Goal: Obtain resource: Download file/media

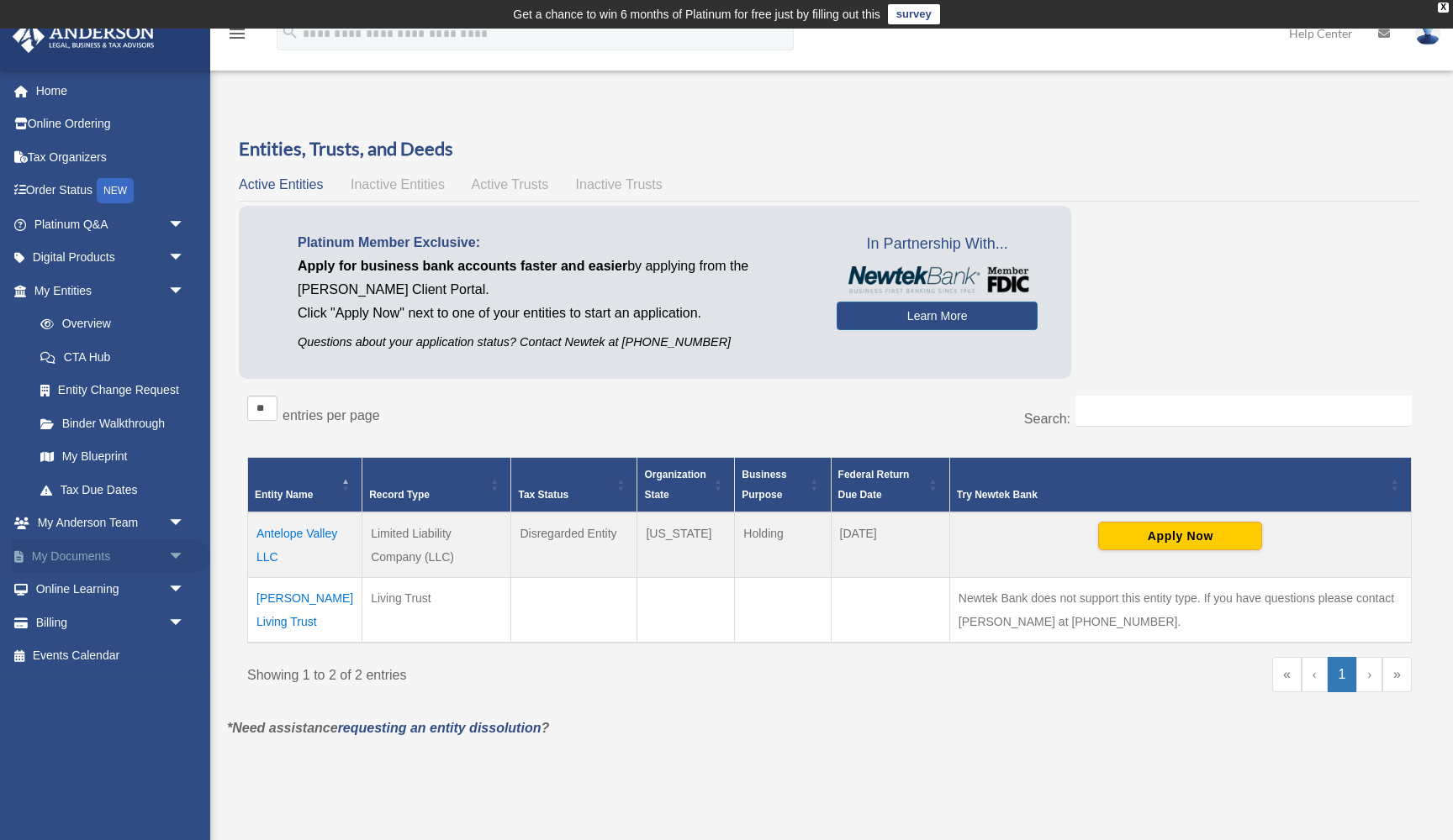
click at [101, 547] on link "My Documents arrow_drop_down" at bounding box center [110, 556] width 198 height 33
click at [181, 549] on span "arrow_drop_down" at bounding box center [185, 556] width 34 height 34
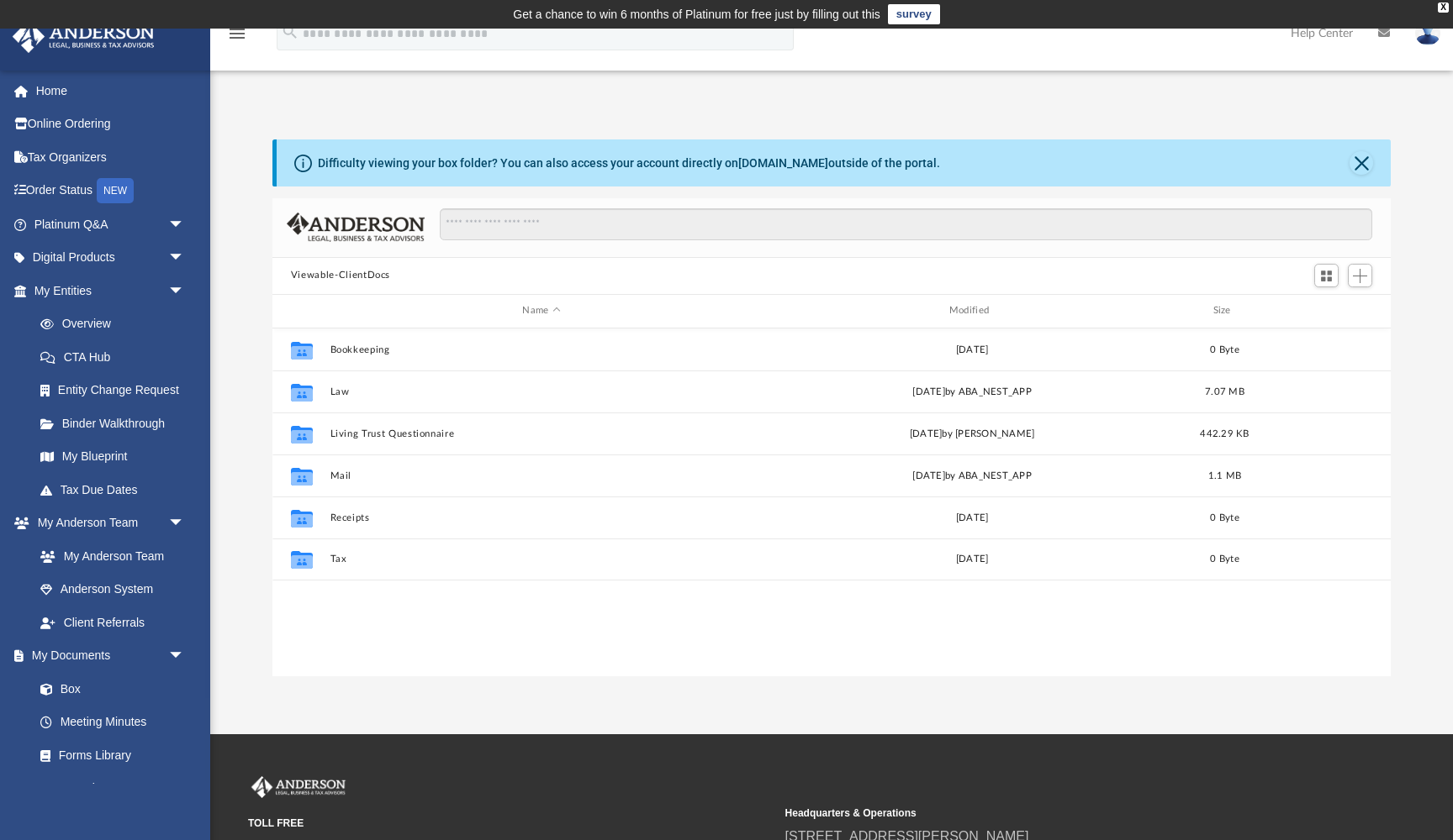
scroll to position [383, 1118]
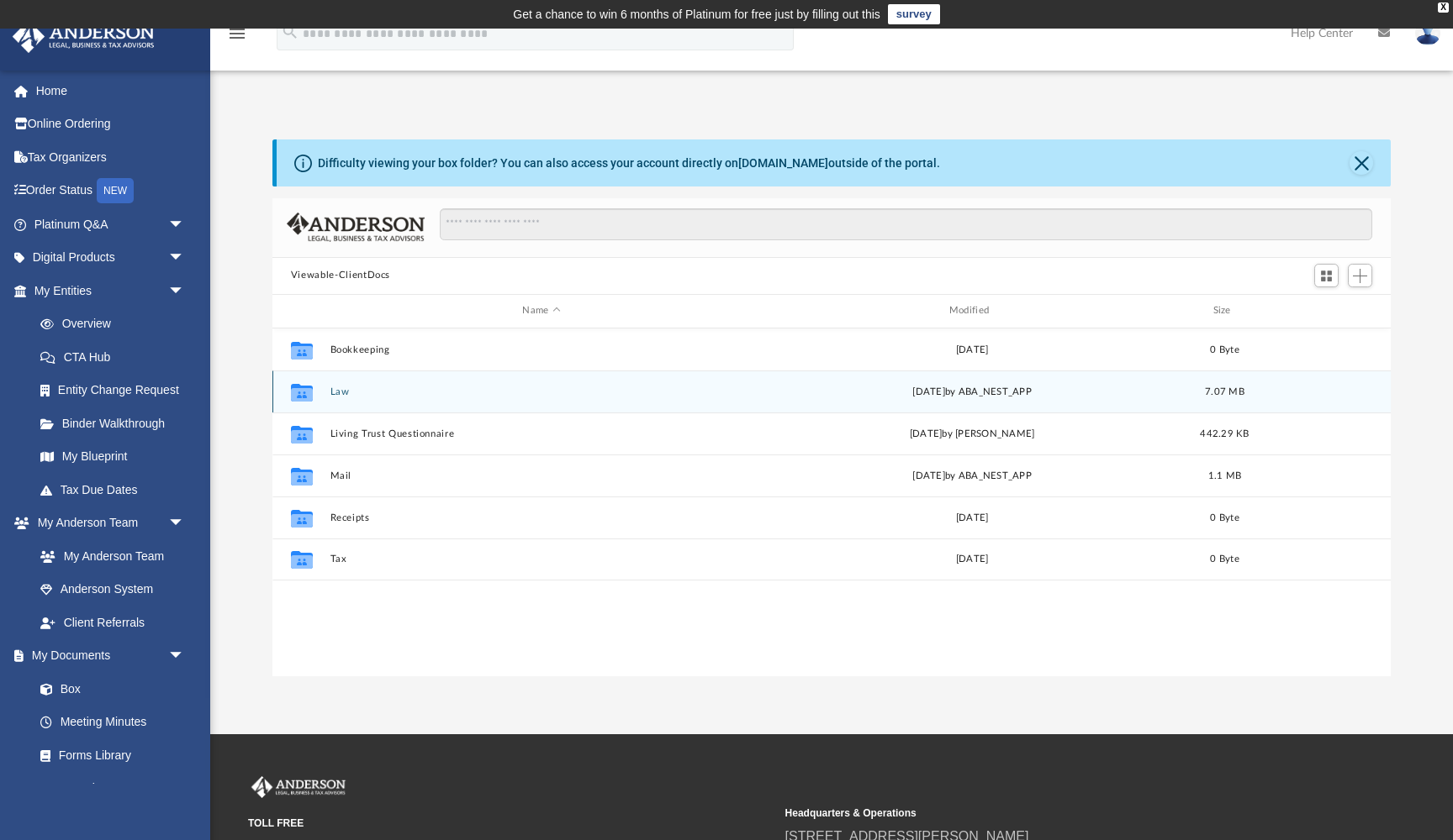
click at [341, 391] on button "Law" at bounding box center [541, 392] width 423 height 11
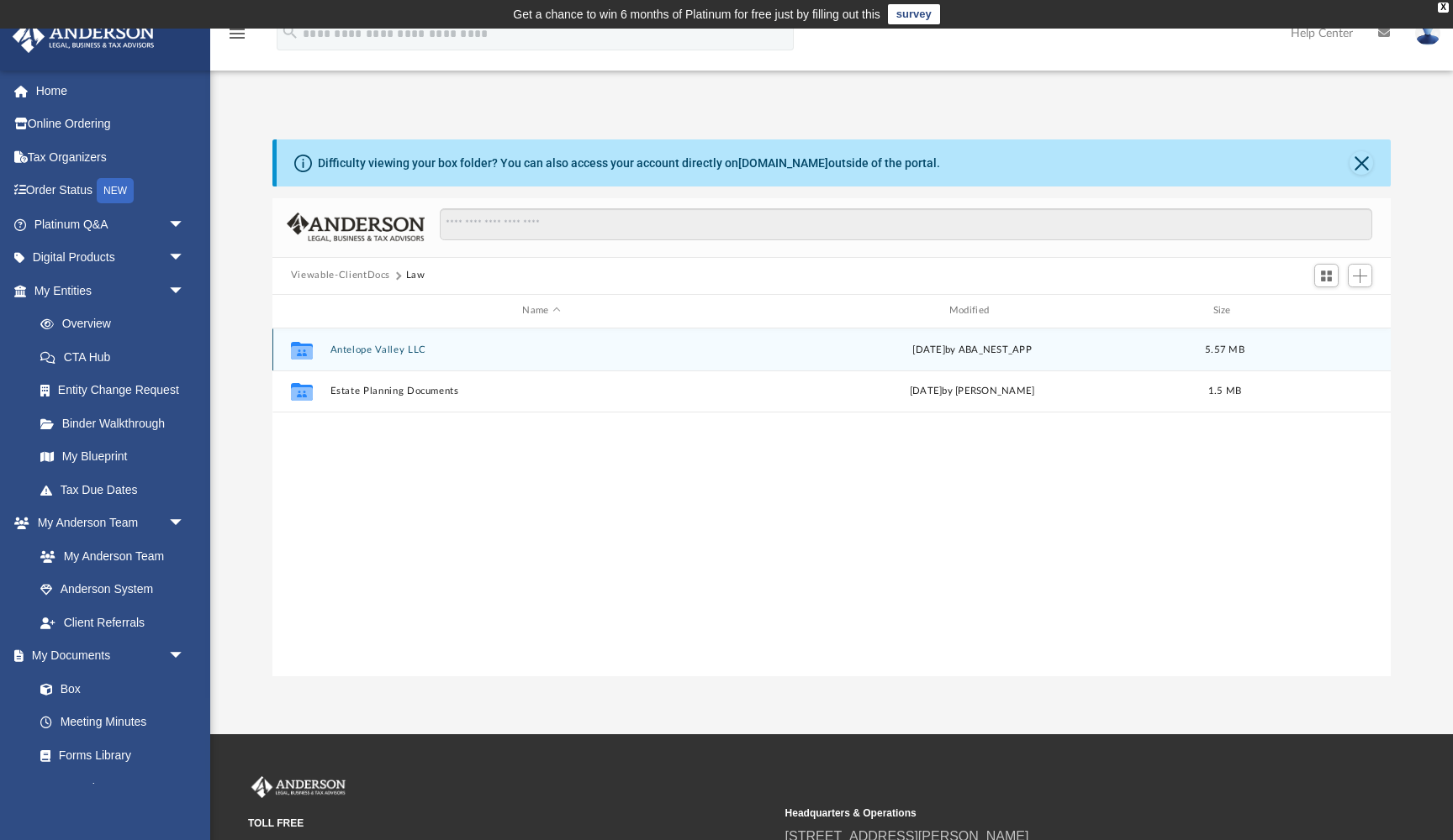
click at [379, 353] on button "Antelope Valley LLC" at bounding box center [541, 350] width 423 height 11
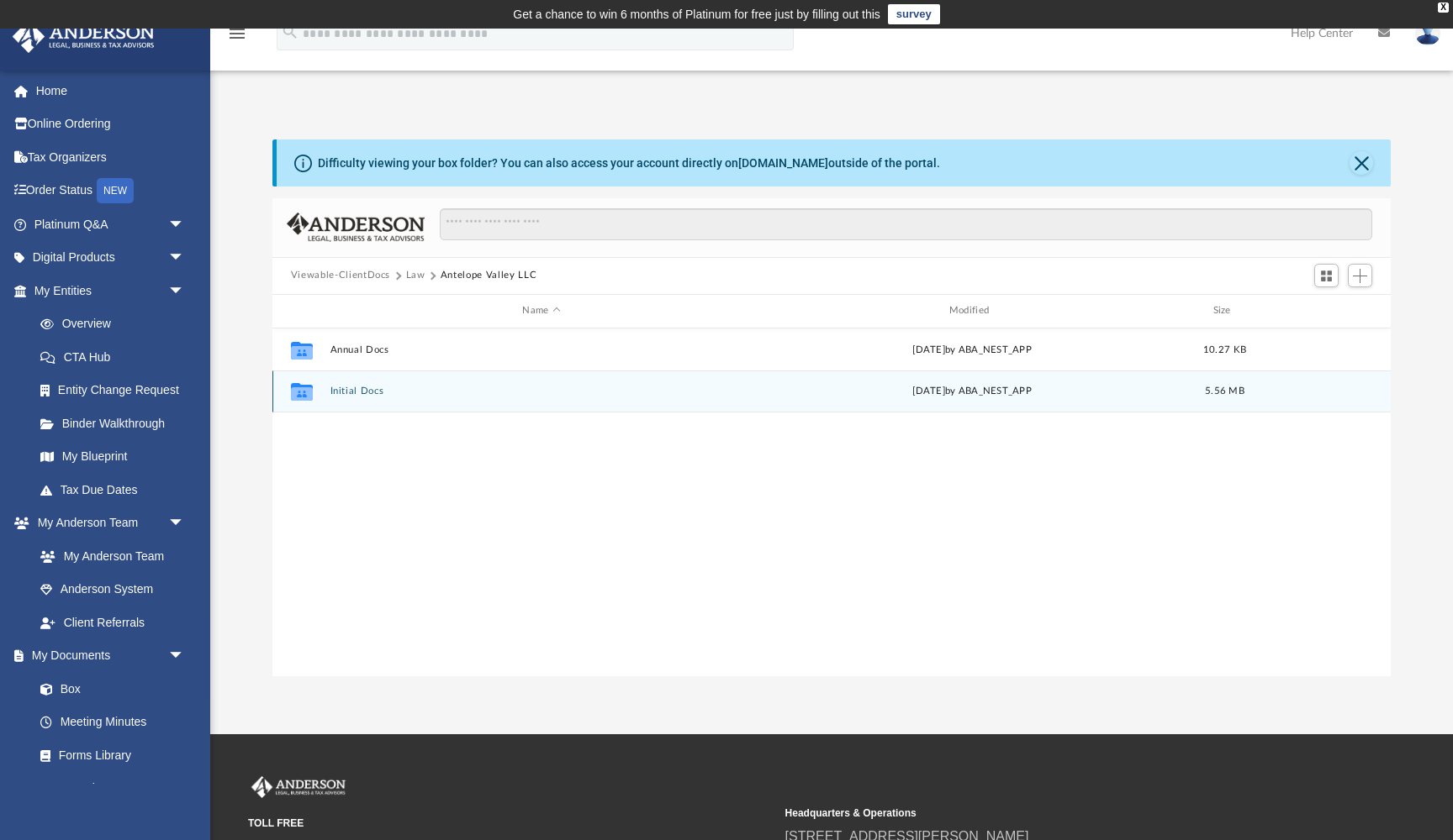
click at [374, 395] on button "Initial Docs" at bounding box center [541, 391] width 423 height 11
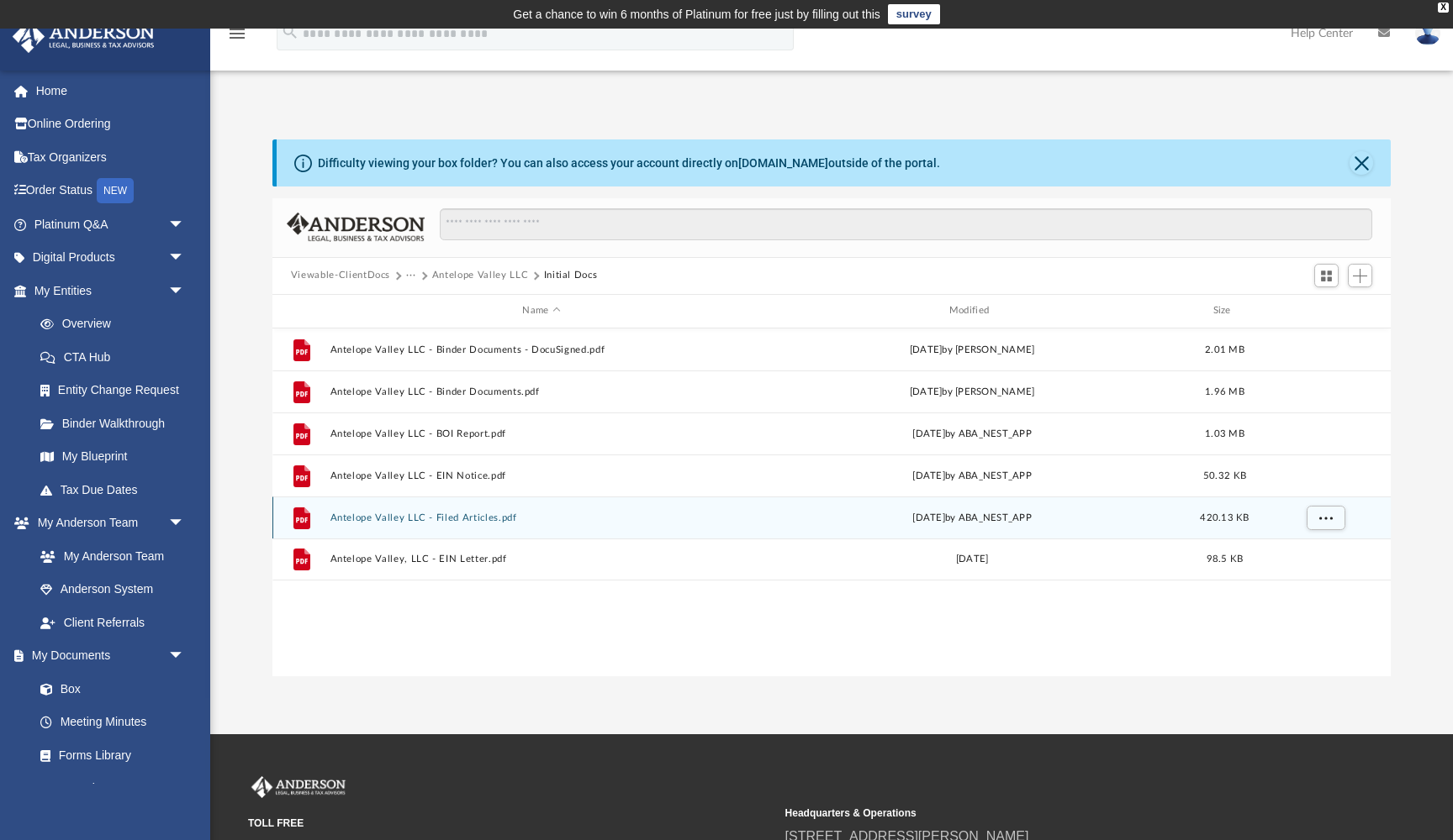
click at [442, 519] on button "Antelope Valley LLC - Filed Articles.pdf" at bounding box center [541, 518] width 423 height 11
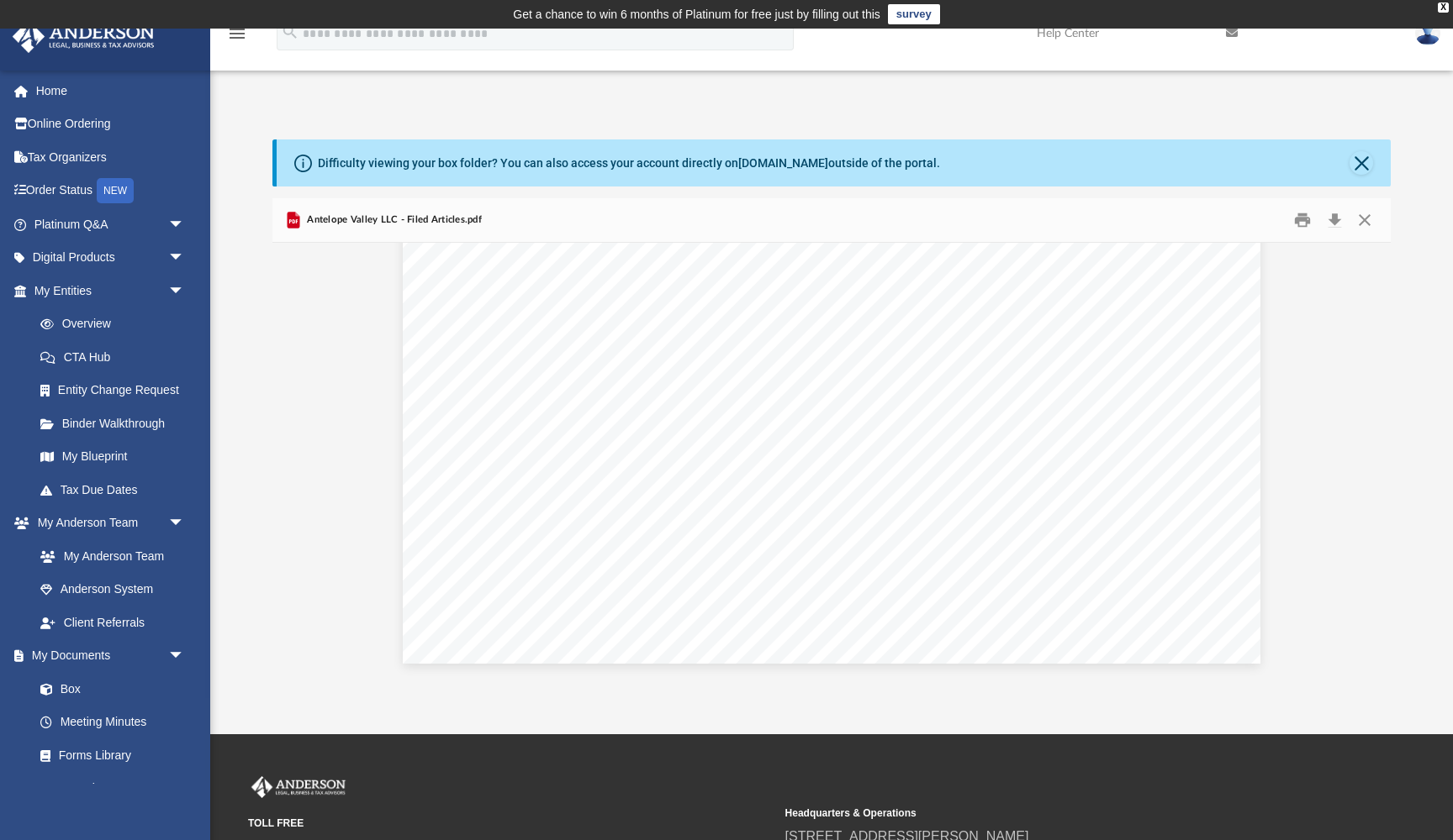
scroll to position [0, 0]
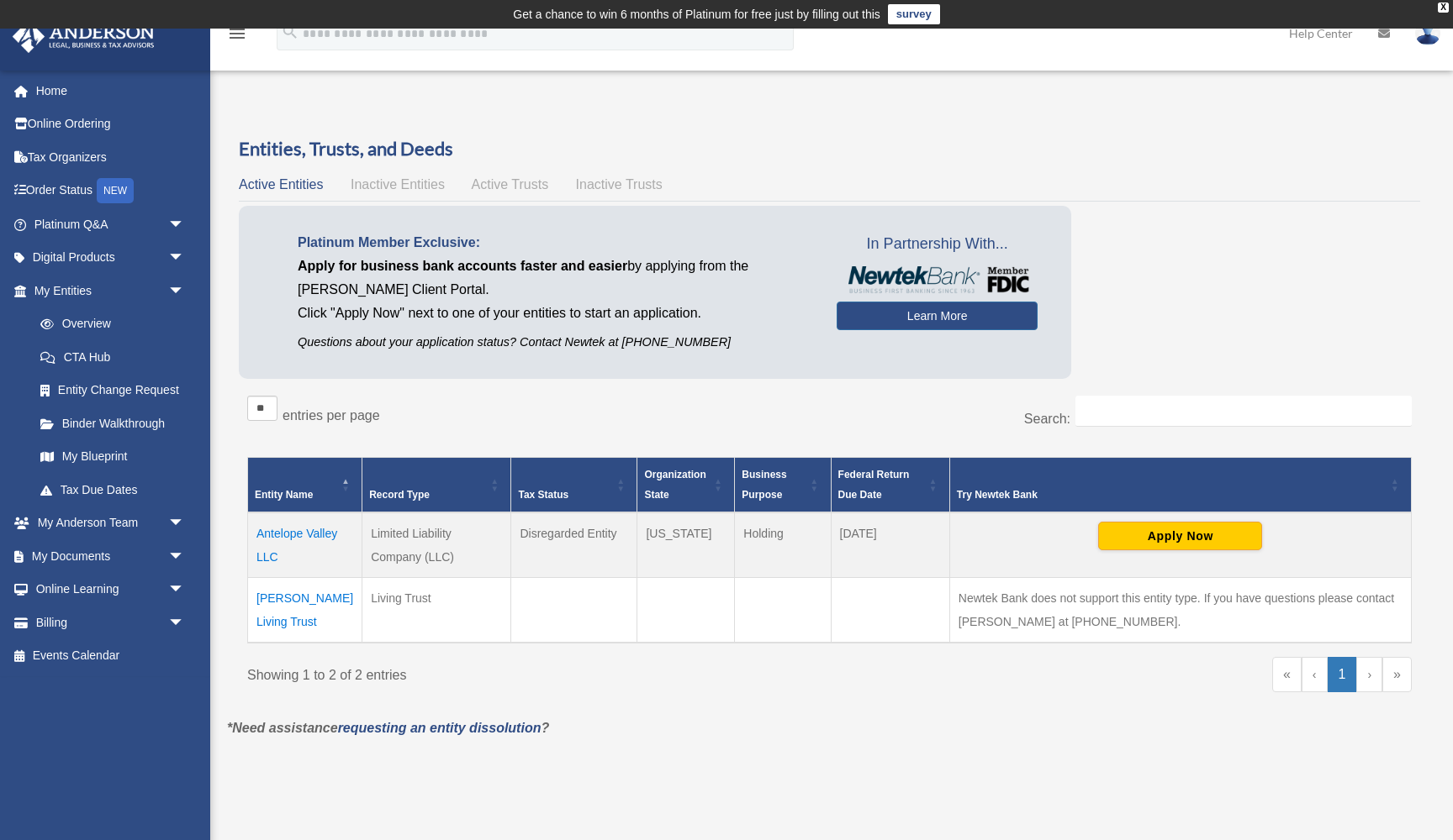
click at [303, 533] on td "Antelope Valley LLC" at bounding box center [305, 546] width 115 height 65
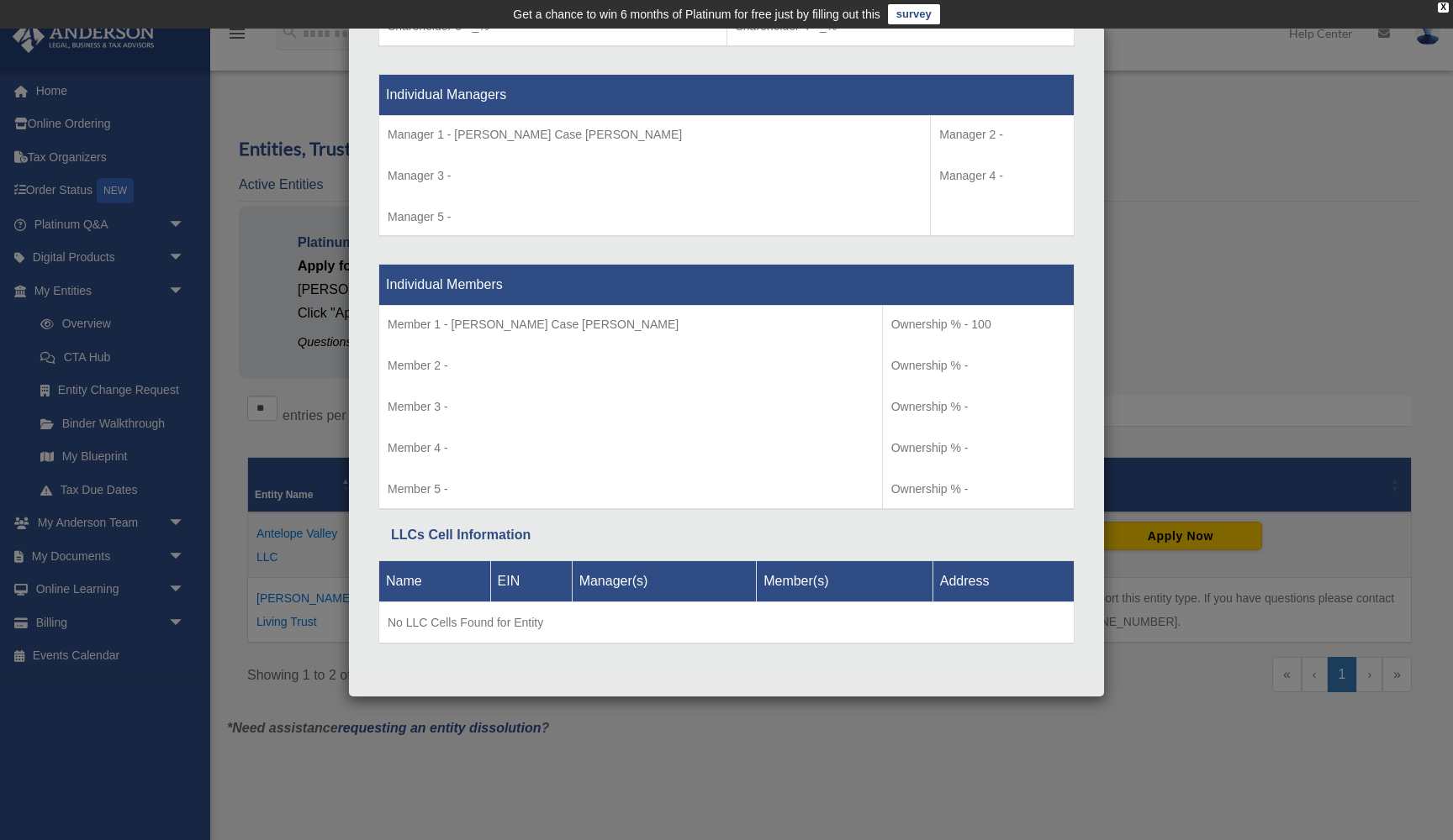
scroll to position [1532, 0]
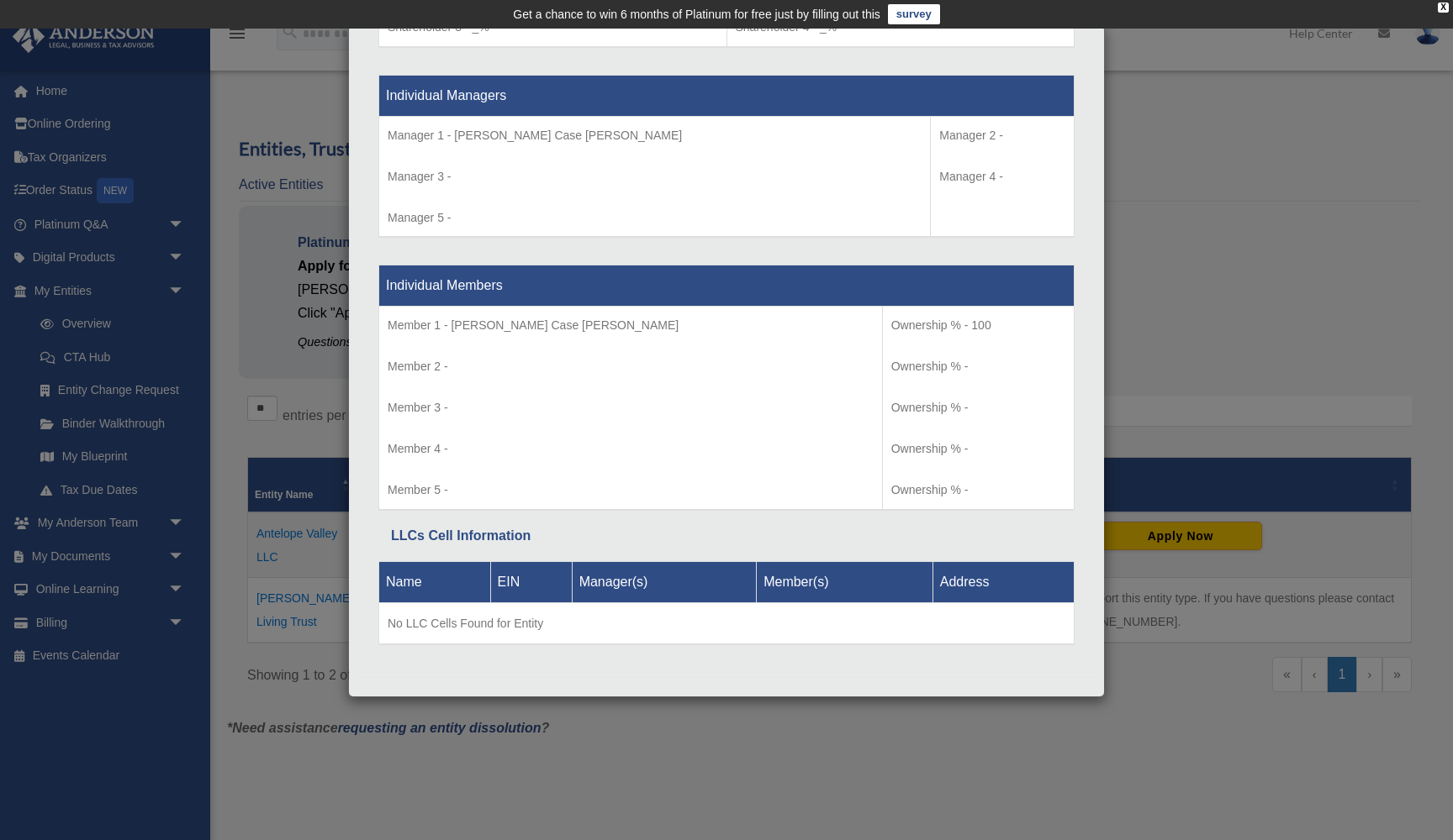
click at [255, 116] on div "Details × Articles Sent Organizational Date" at bounding box center [726, 420] width 1453 height 840
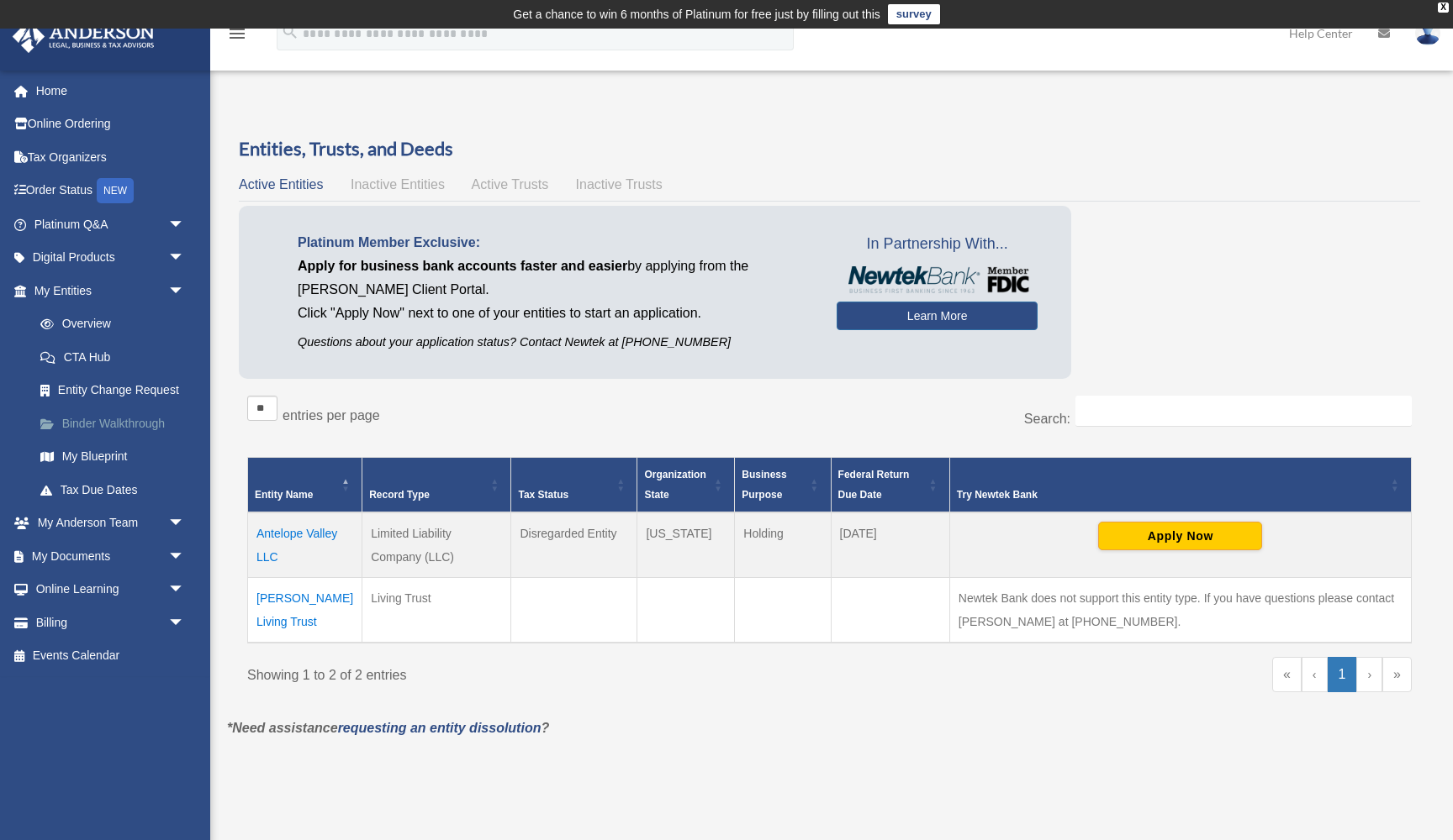
click at [122, 422] on link "Binder Walkthrough" at bounding box center [117, 423] width 187 height 33
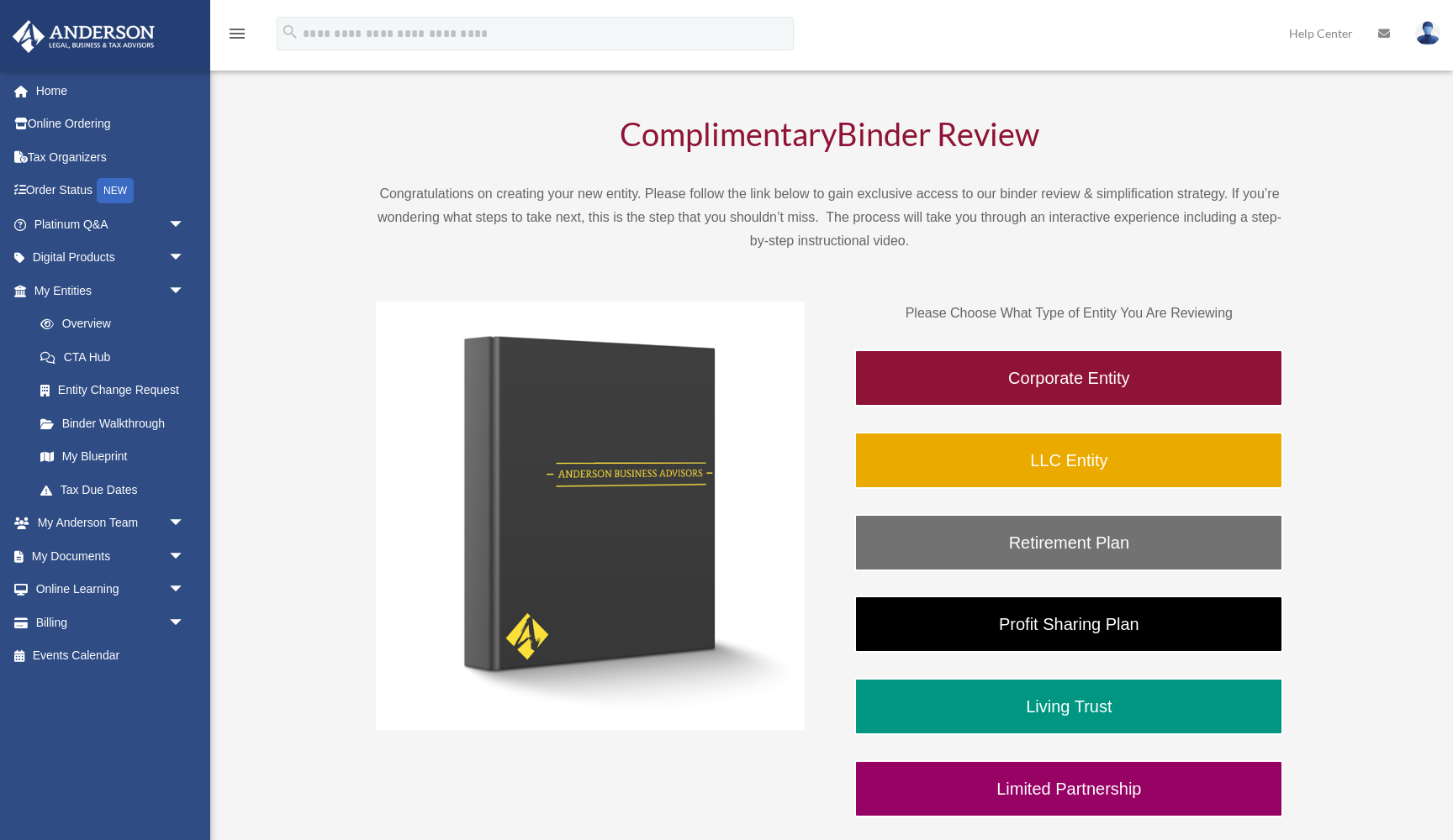
scroll to position [90, 0]
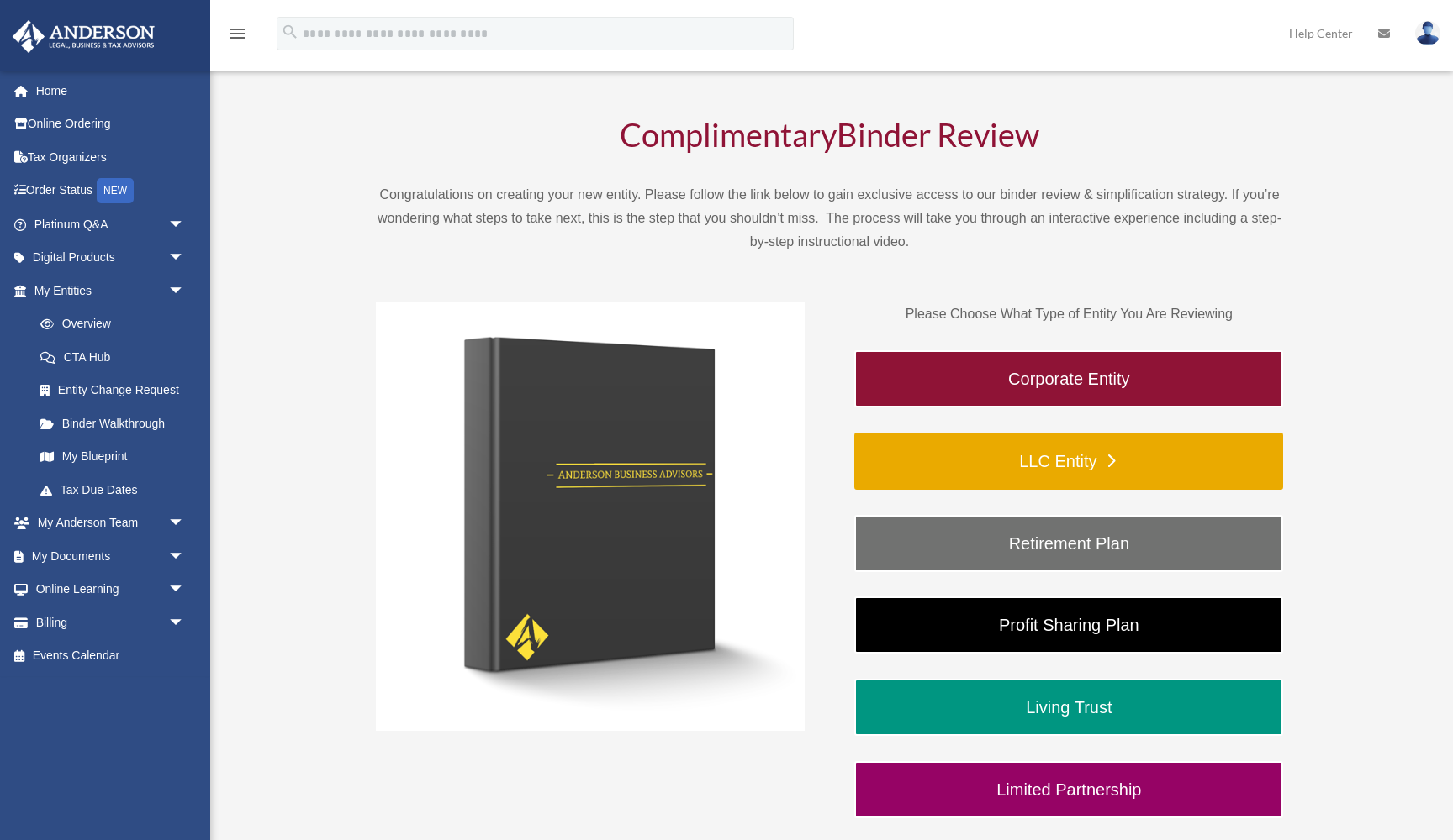
click at [1062, 461] on link "LLC Entity" at bounding box center [1069, 461] width 428 height 57
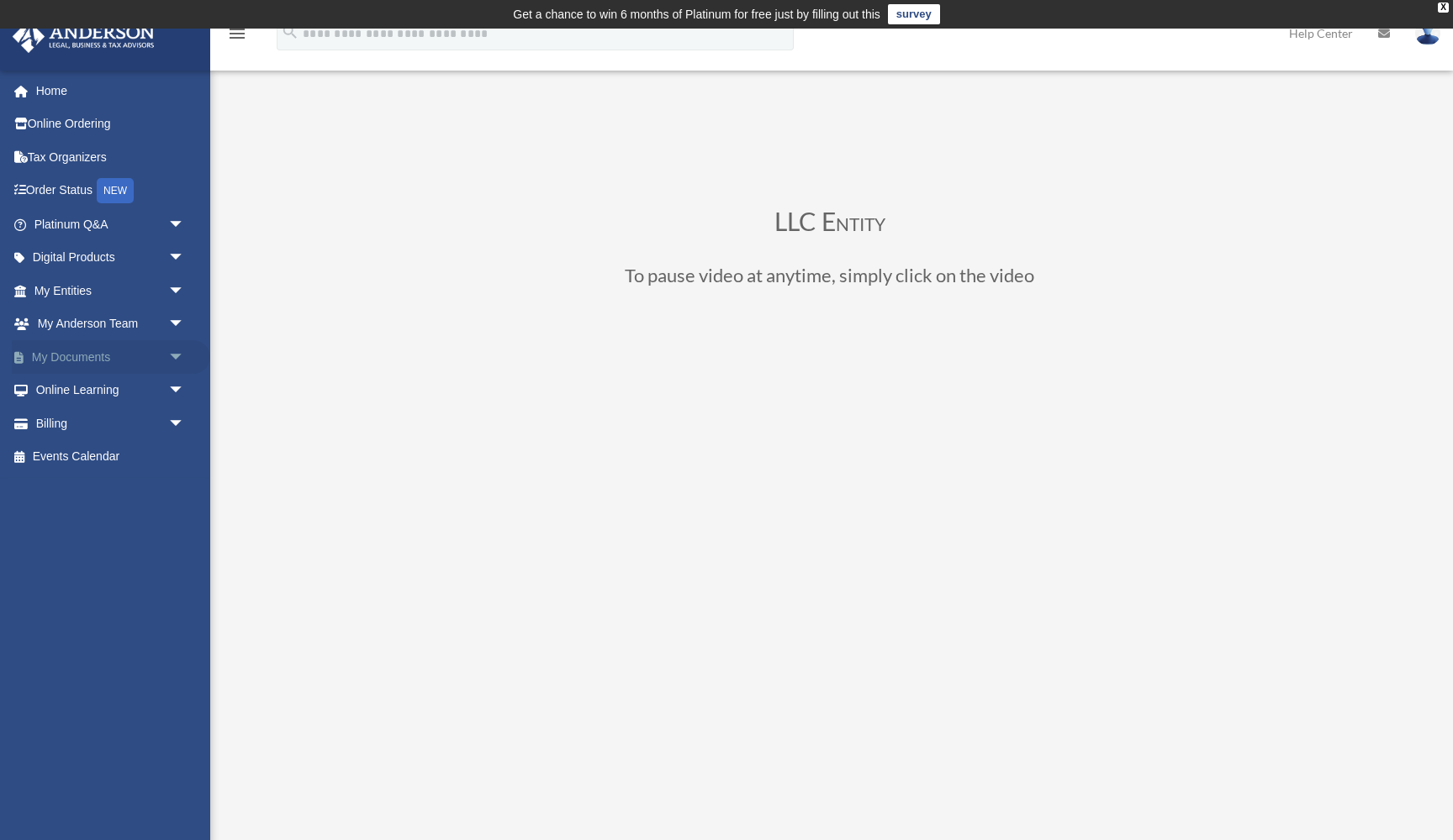
click at [144, 350] on link "My Documents arrow_drop_down" at bounding box center [110, 357] width 198 height 33
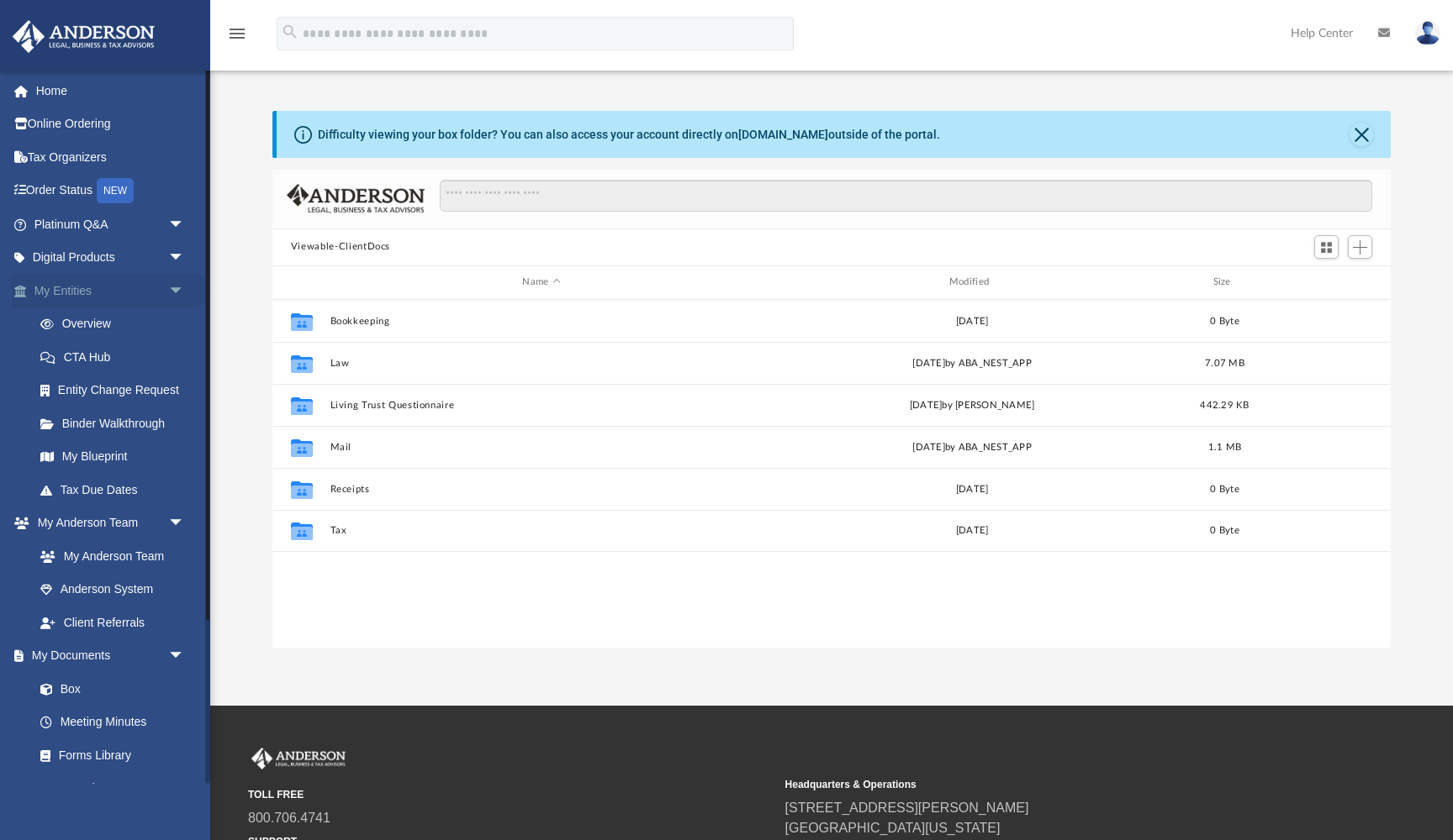
scroll to position [383, 1118]
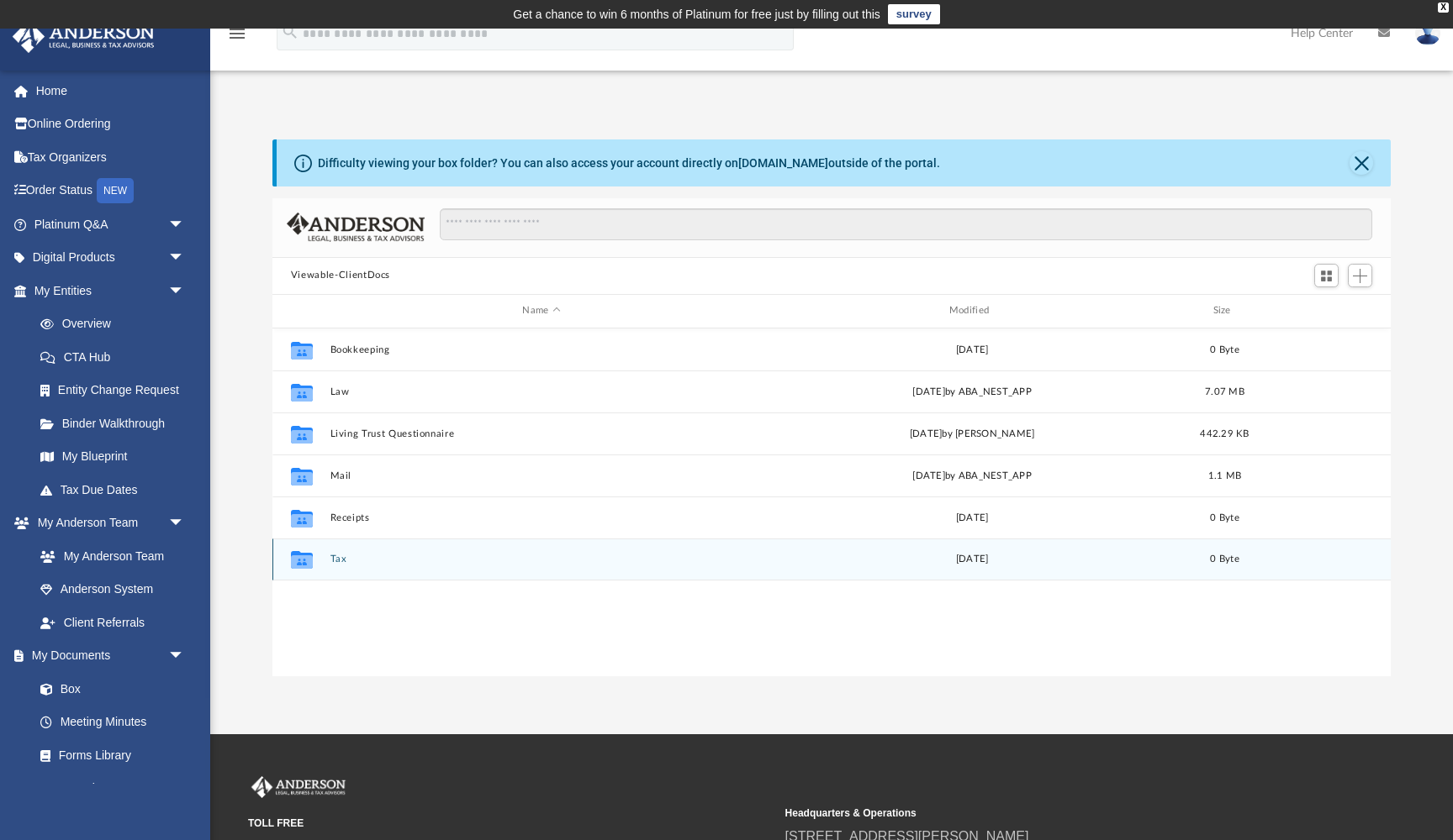
click at [341, 560] on button "Tax" at bounding box center [541, 559] width 423 height 11
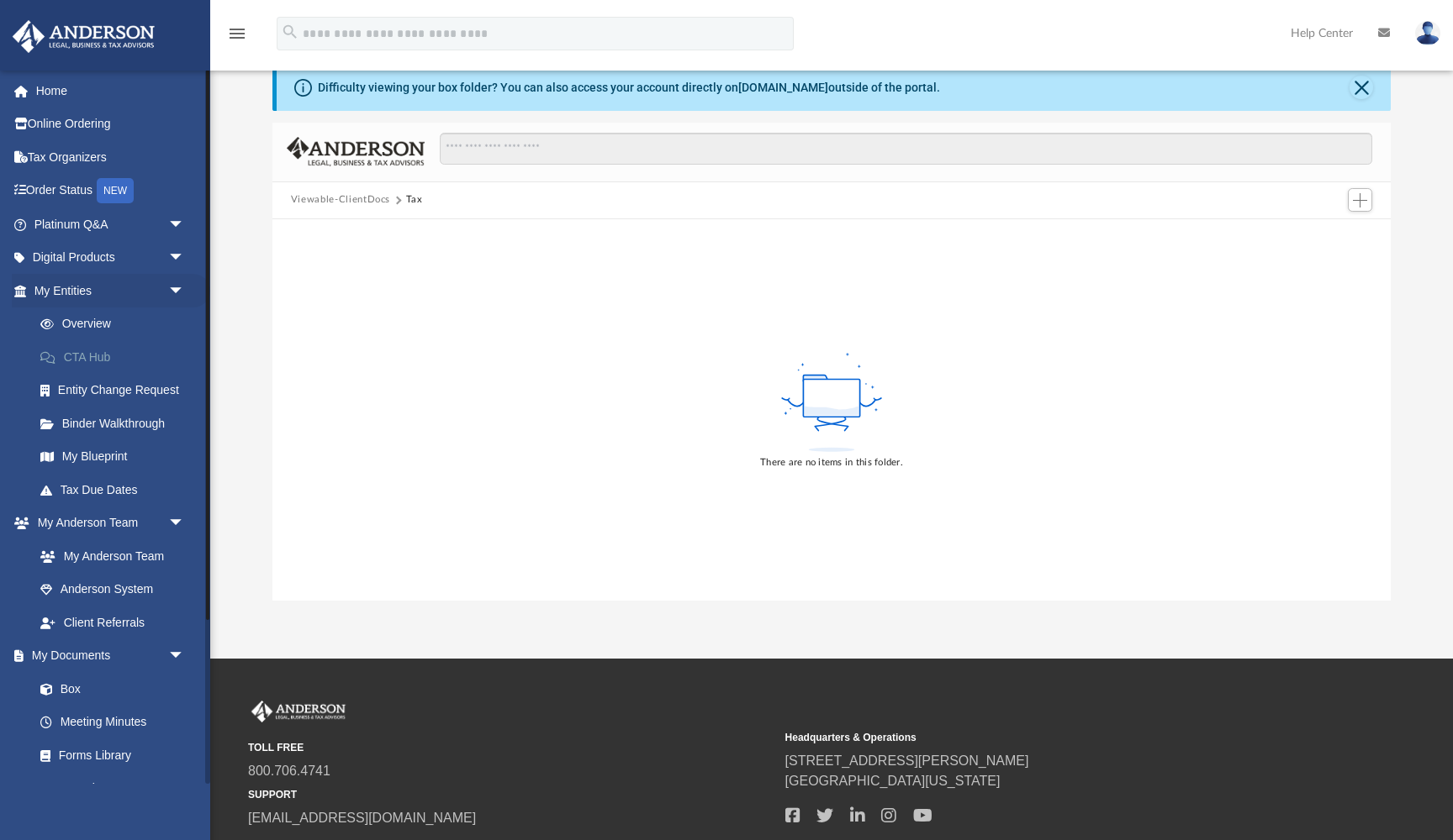
scroll to position [63, 0]
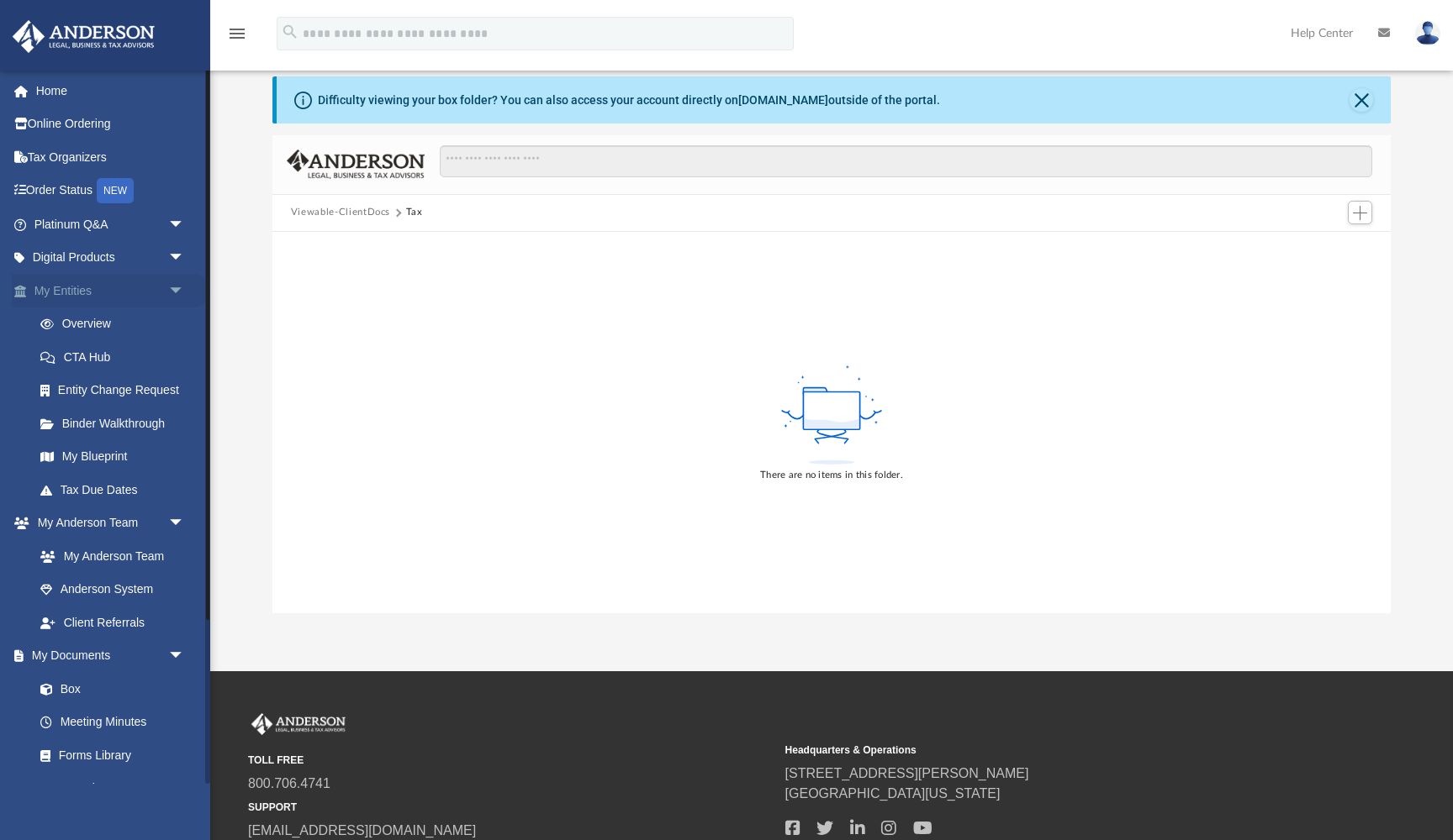
click at [168, 291] on span "arrow_drop_down" at bounding box center [185, 291] width 34 height 34
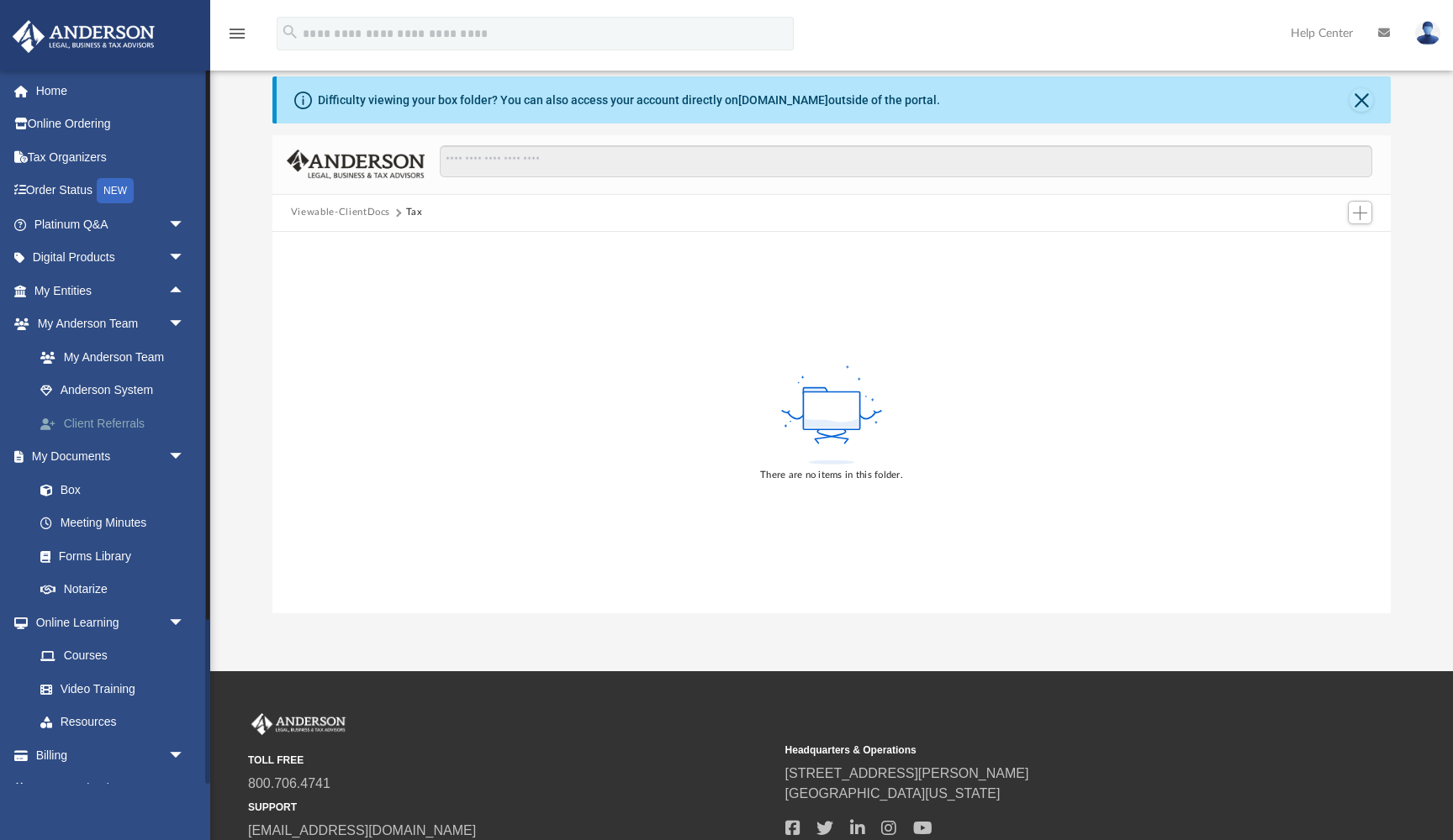
scroll to position [15, 0]
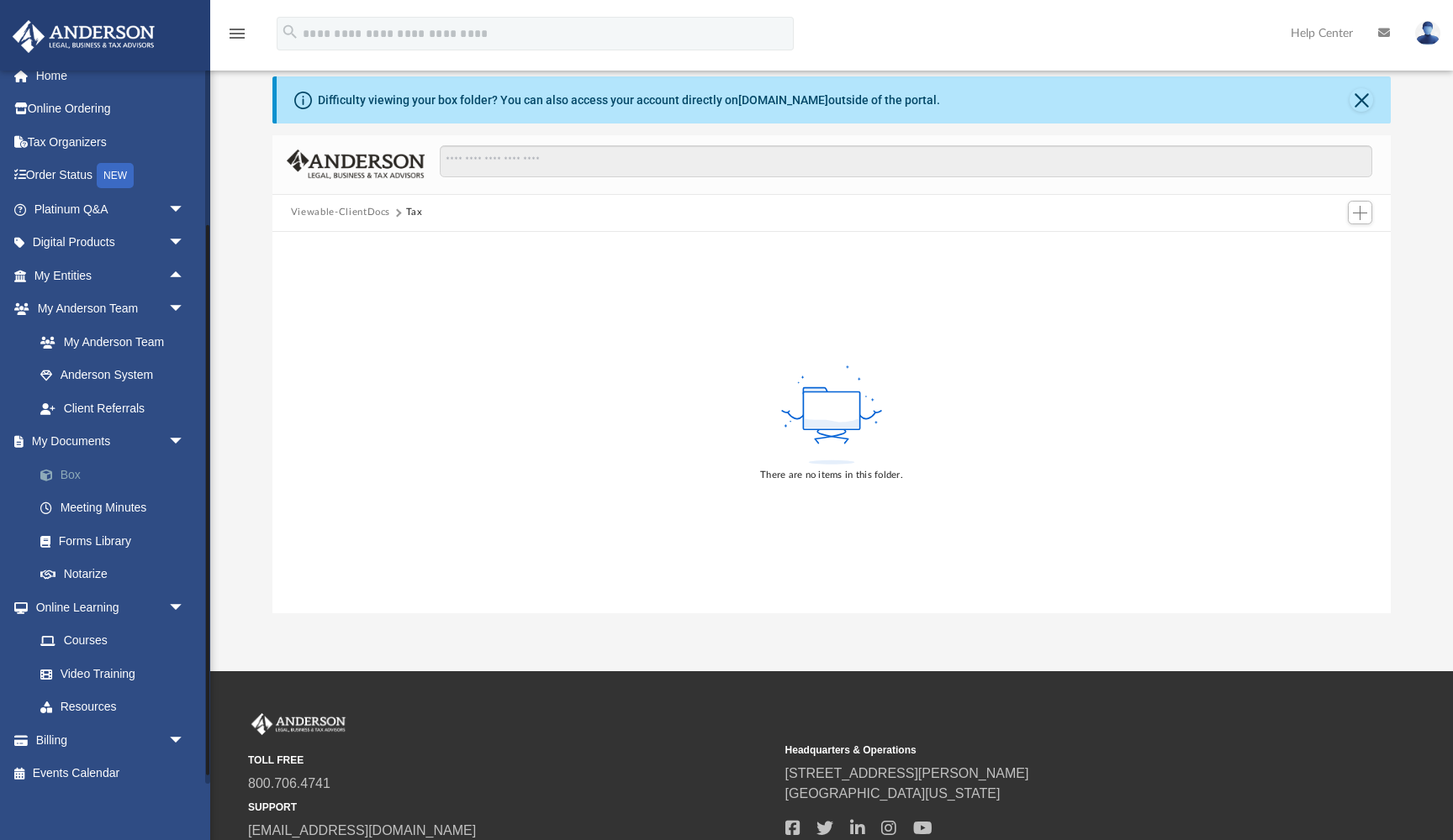
click at [73, 471] on link "Box" at bounding box center [117, 475] width 187 height 33
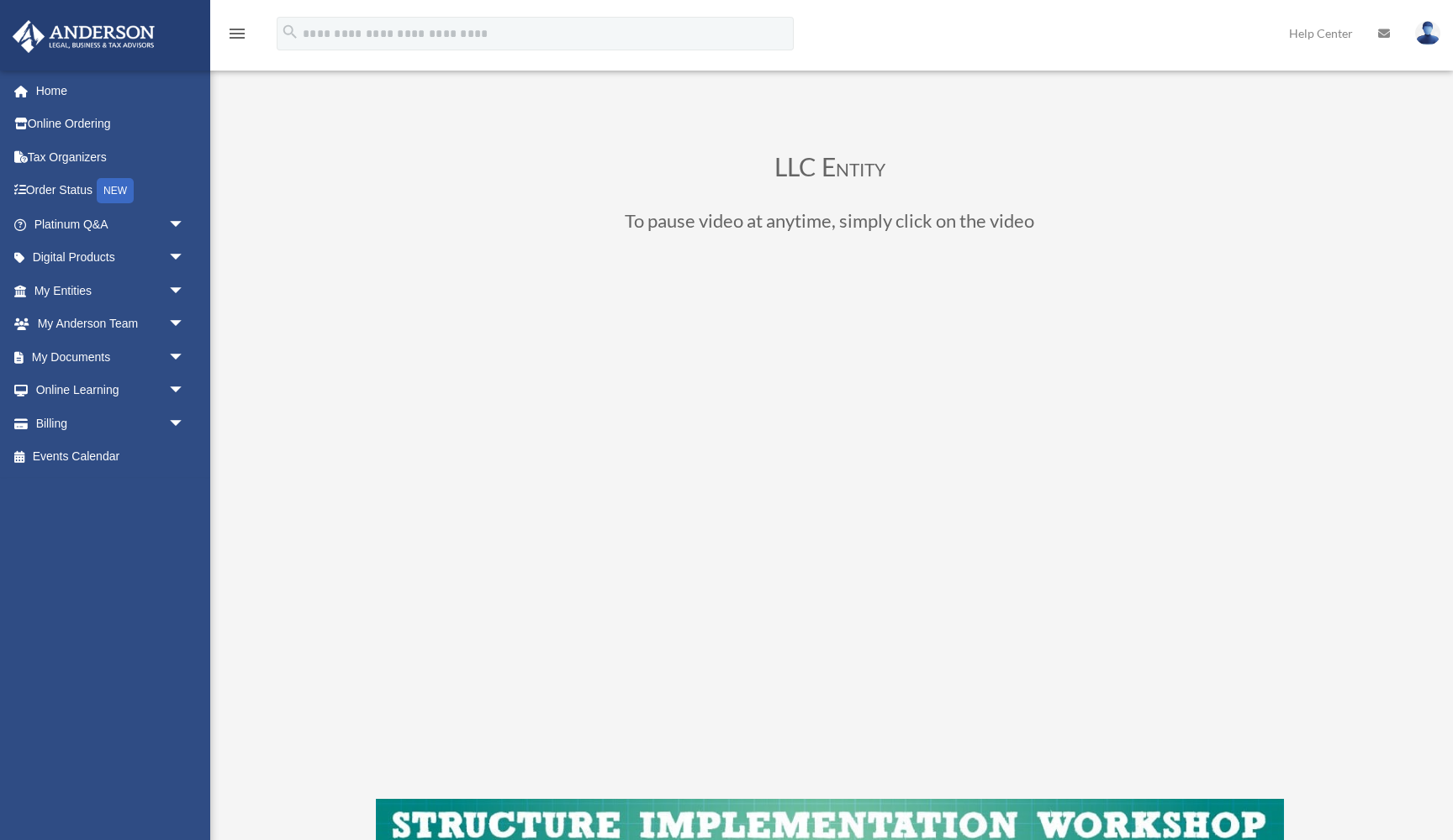
scroll to position [123, 0]
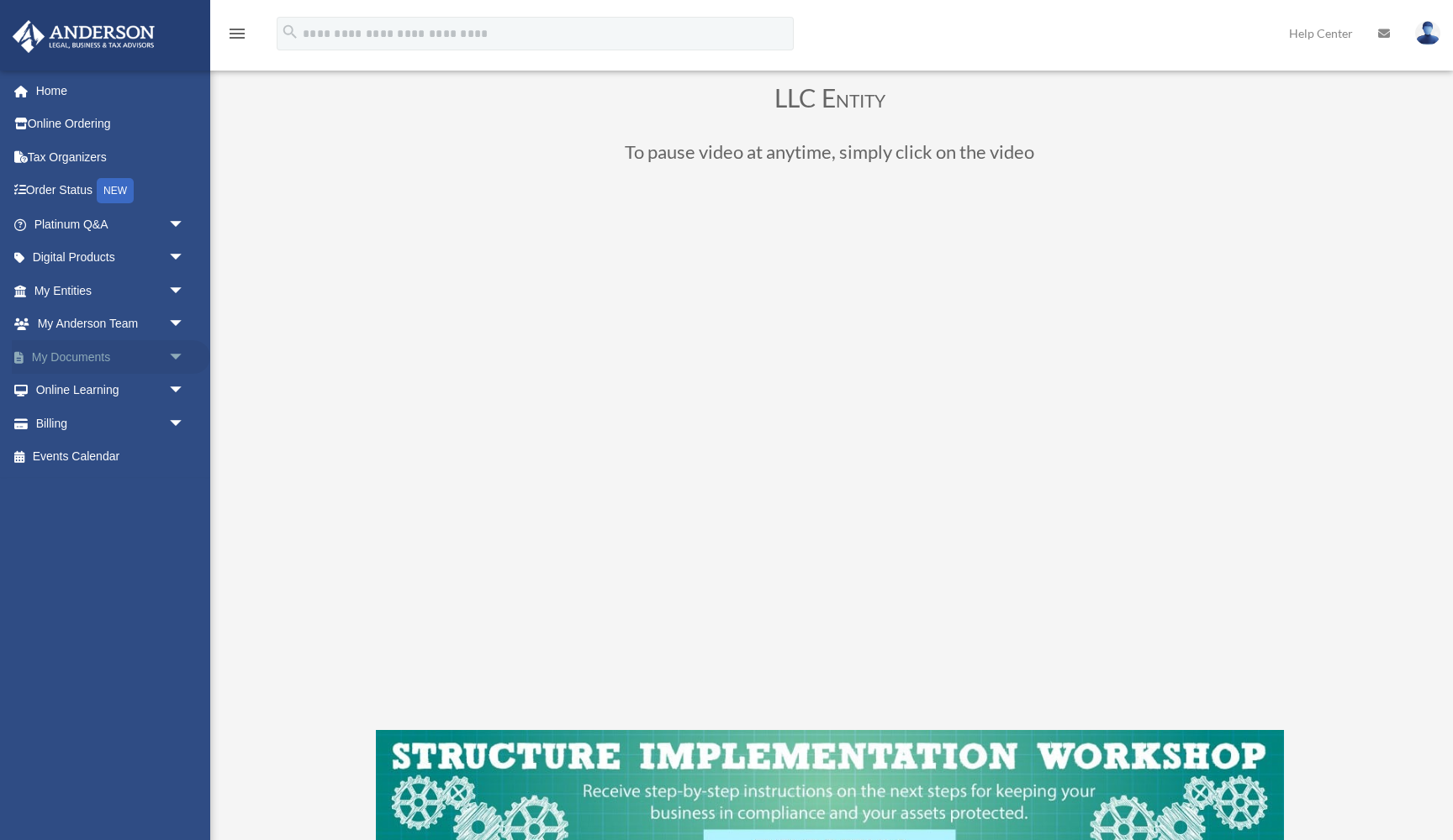
click at [138, 360] on link "My Documents arrow_drop_down" at bounding box center [110, 357] width 198 height 33
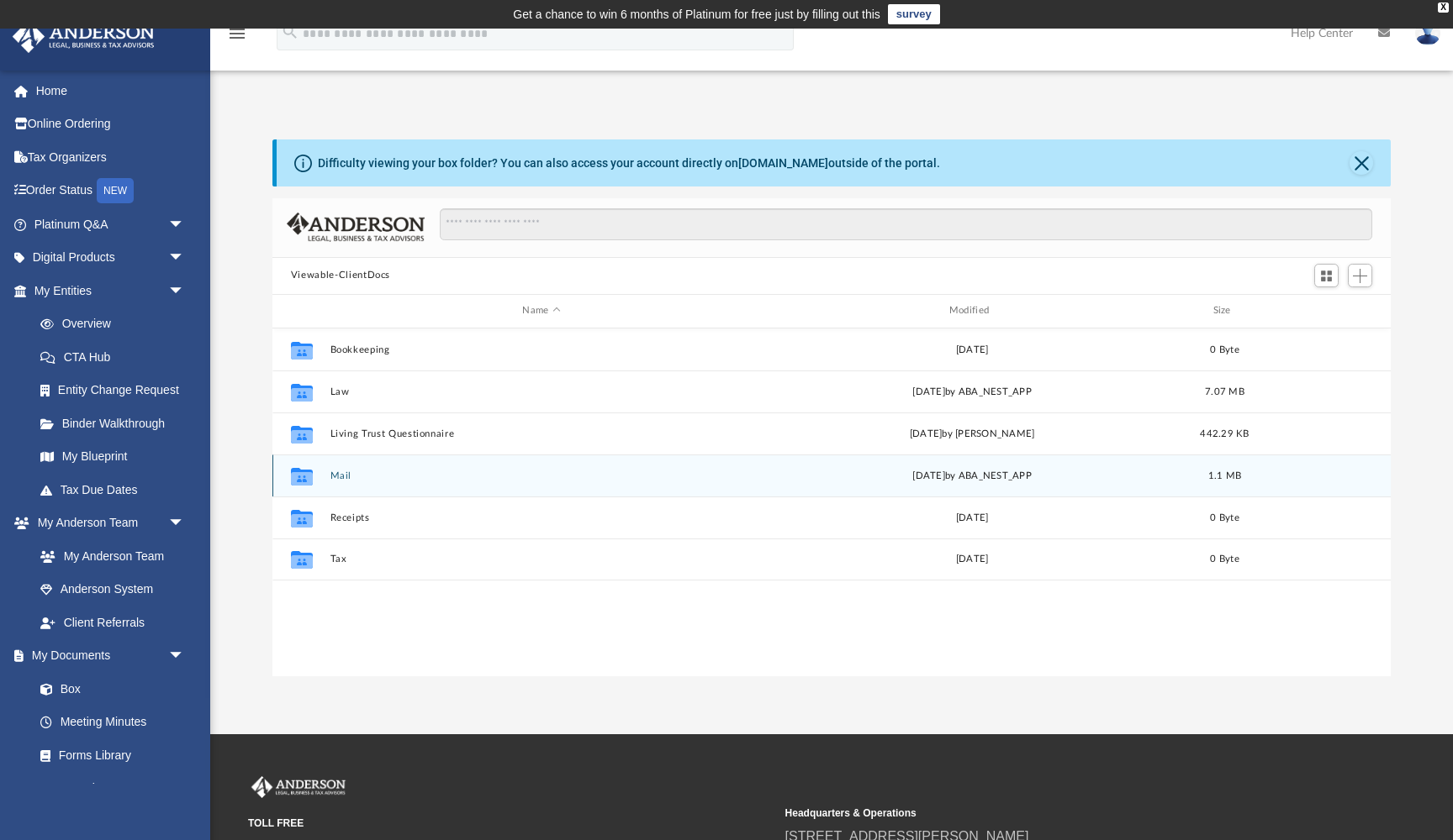
click at [349, 473] on button "Mail" at bounding box center [541, 476] width 423 height 11
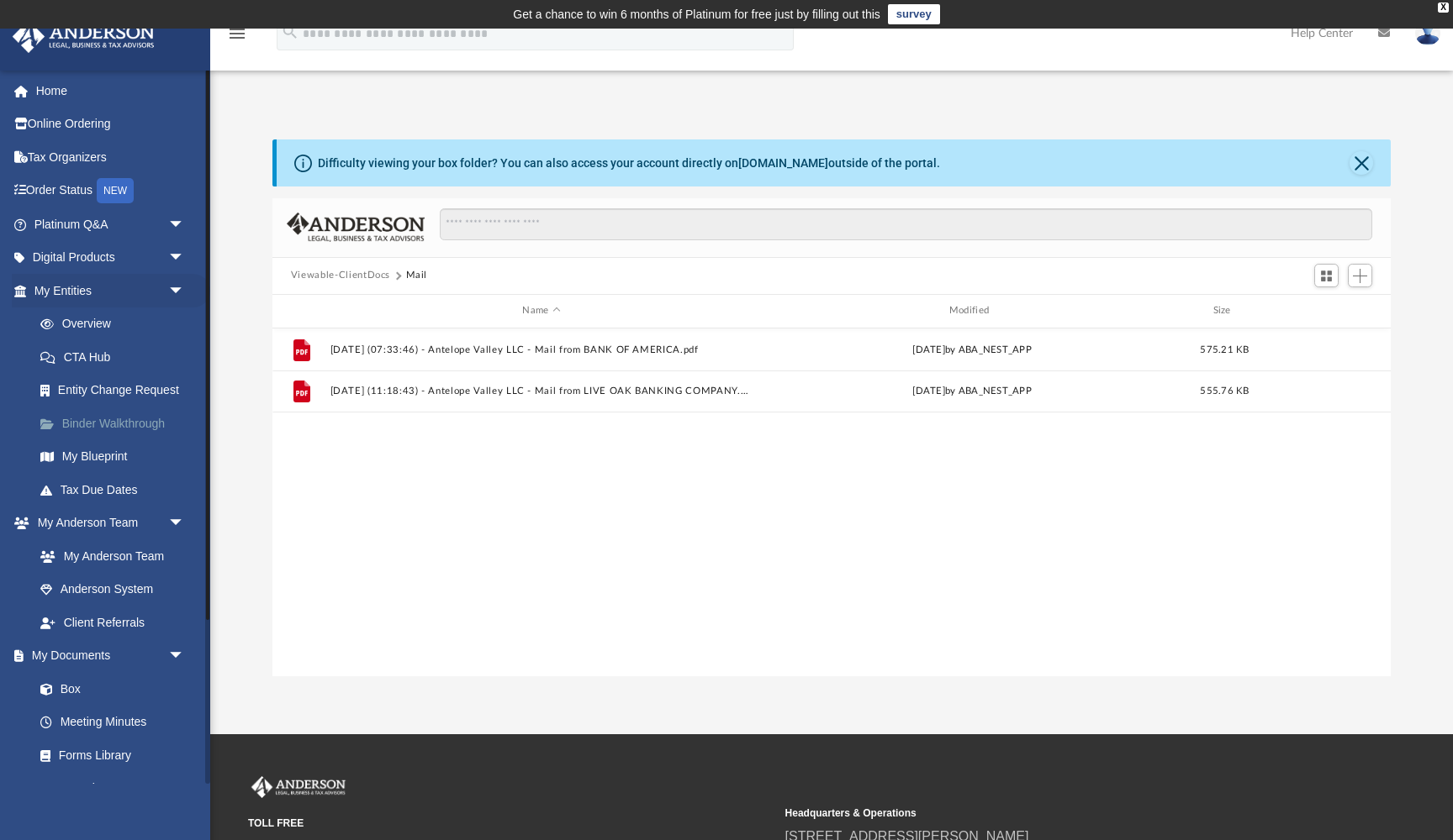
click at [120, 414] on link "Binder Walkthrough" at bounding box center [117, 423] width 187 height 33
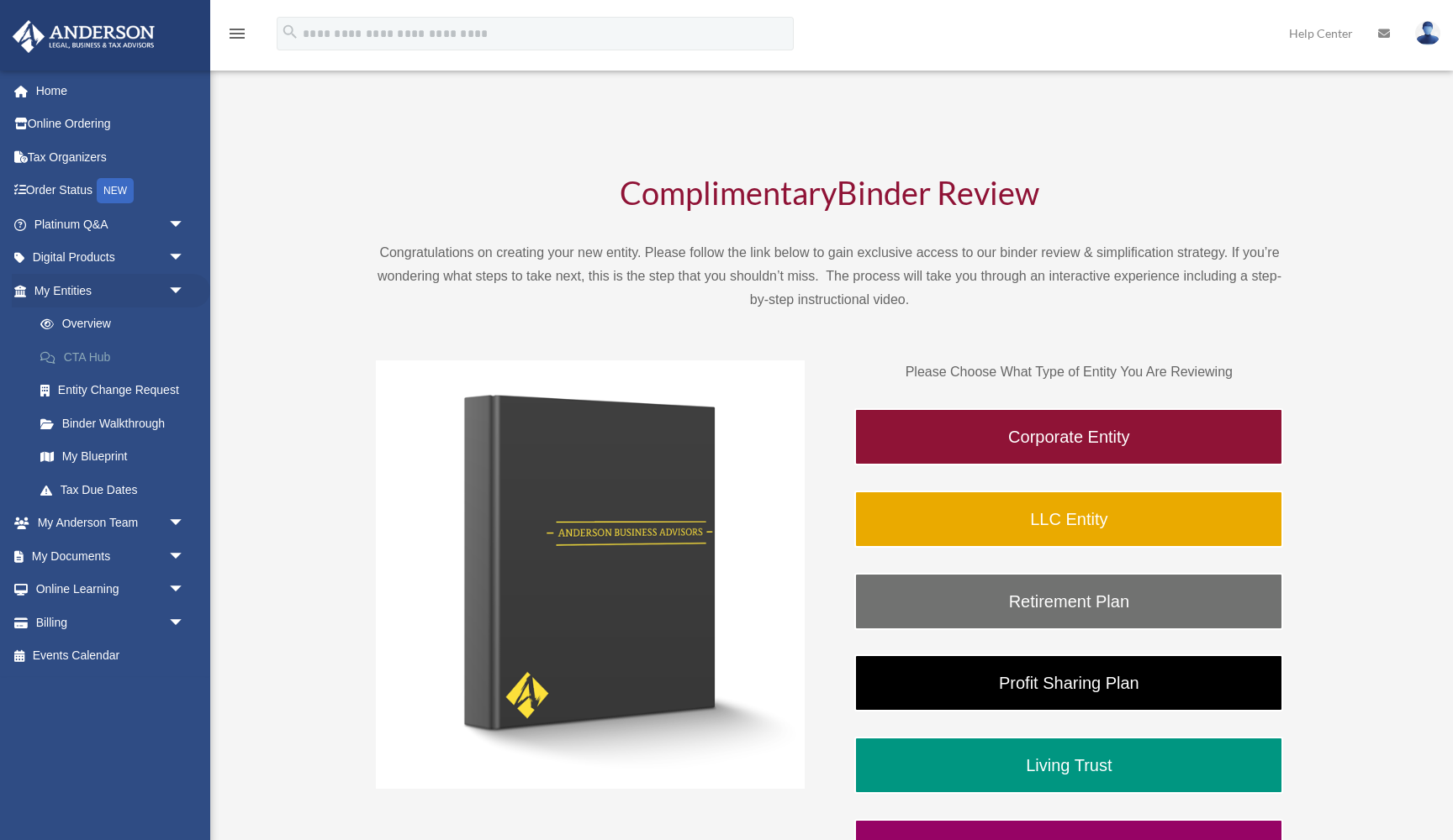
scroll to position [36, 0]
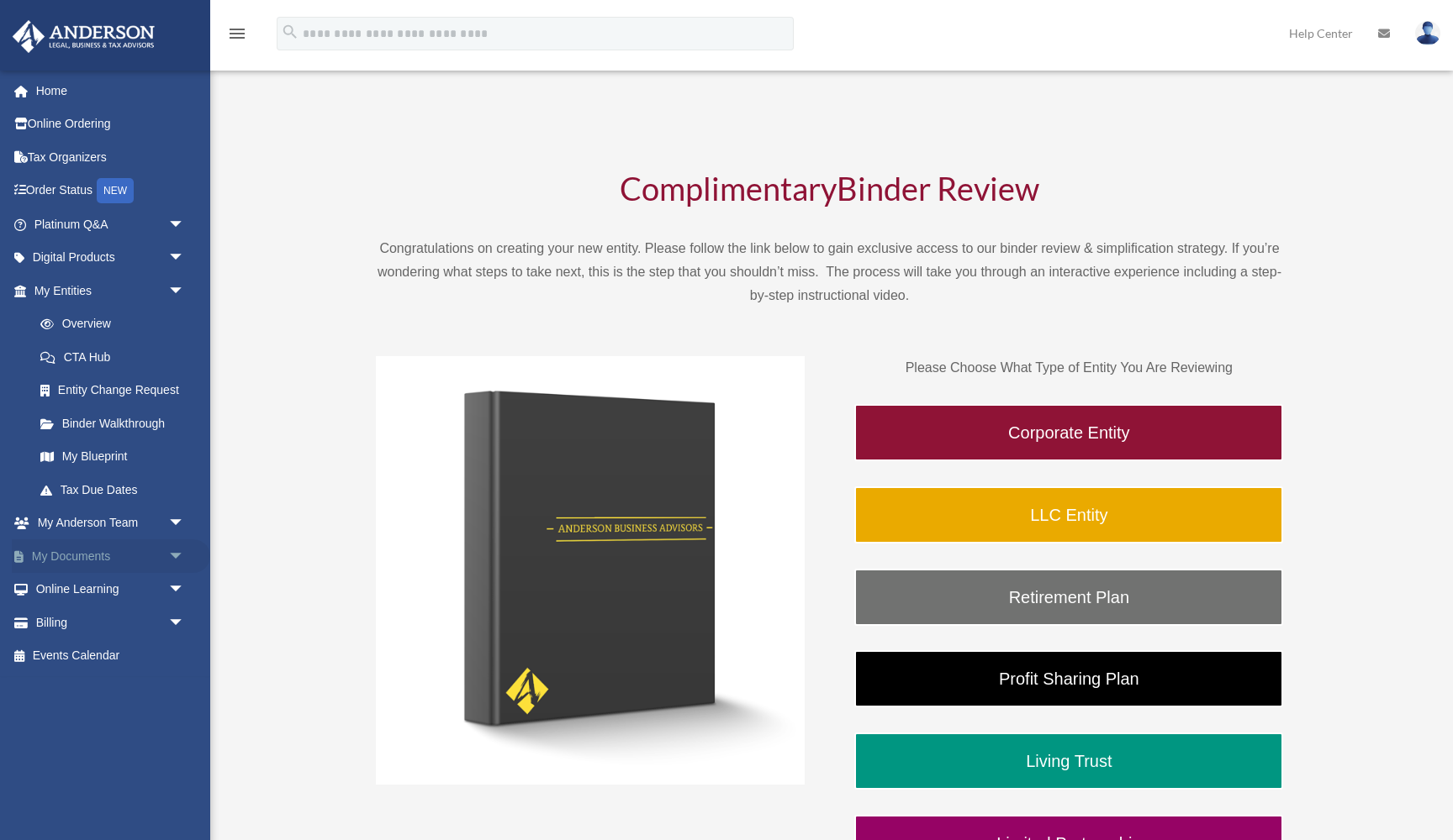
click at [111, 553] on link "My Documents arrow_drop_down" at bounding box center [110, 556] width 198 height 33
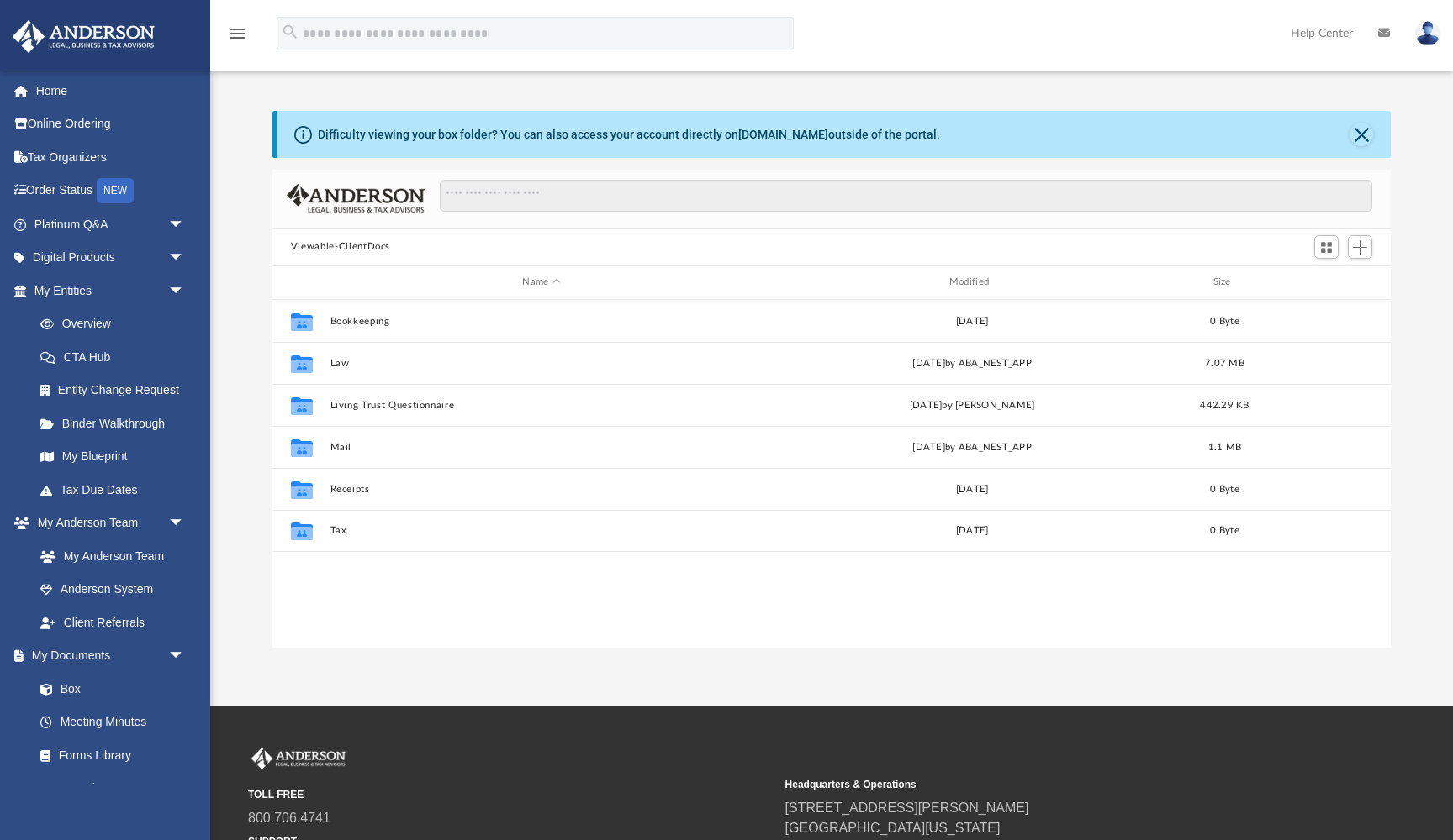
scroll to position [383, 1118]
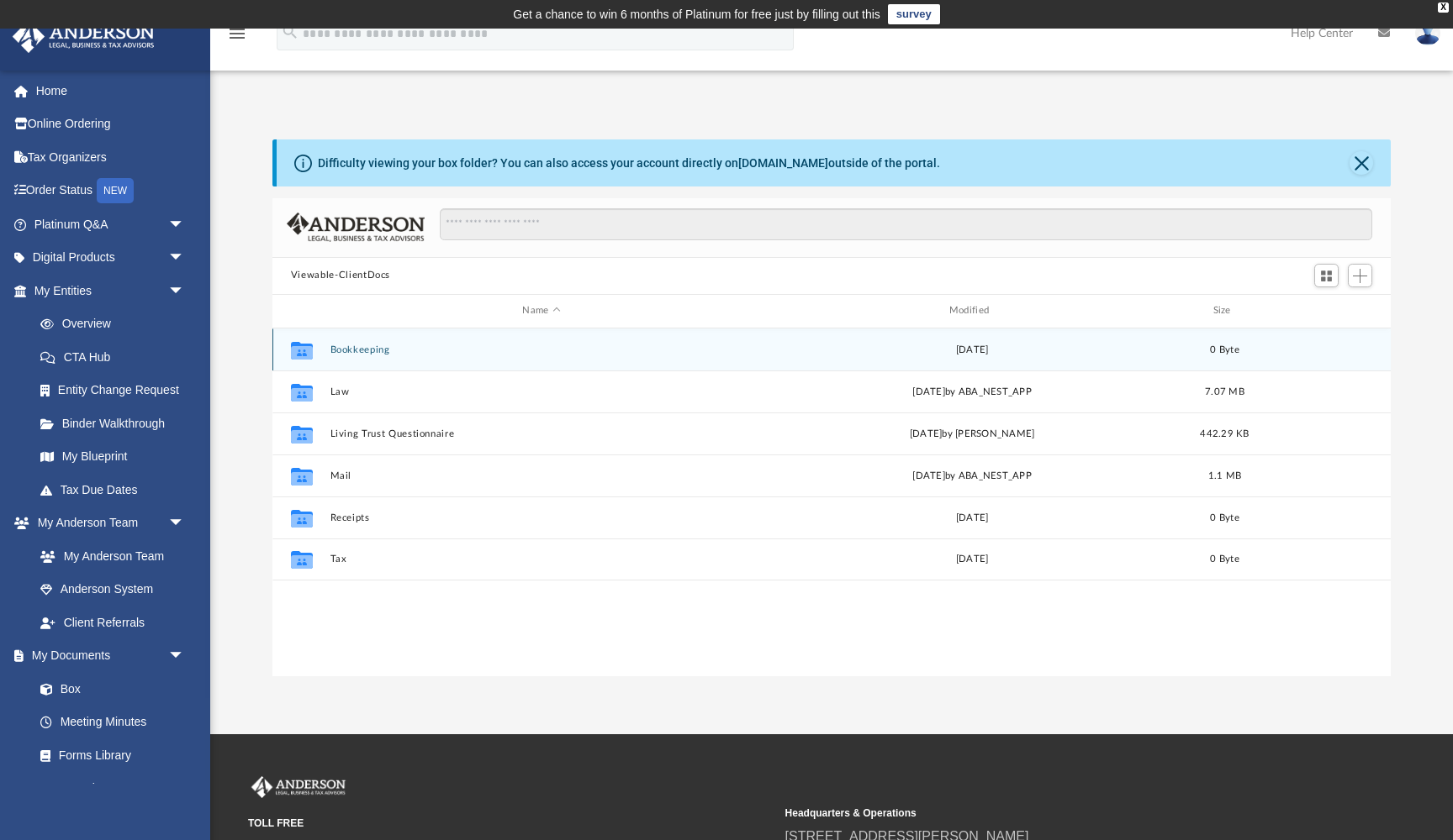
click at [382, 345] on button "Bookkeeping" at bounding box center [541, 350] width 423 height 11
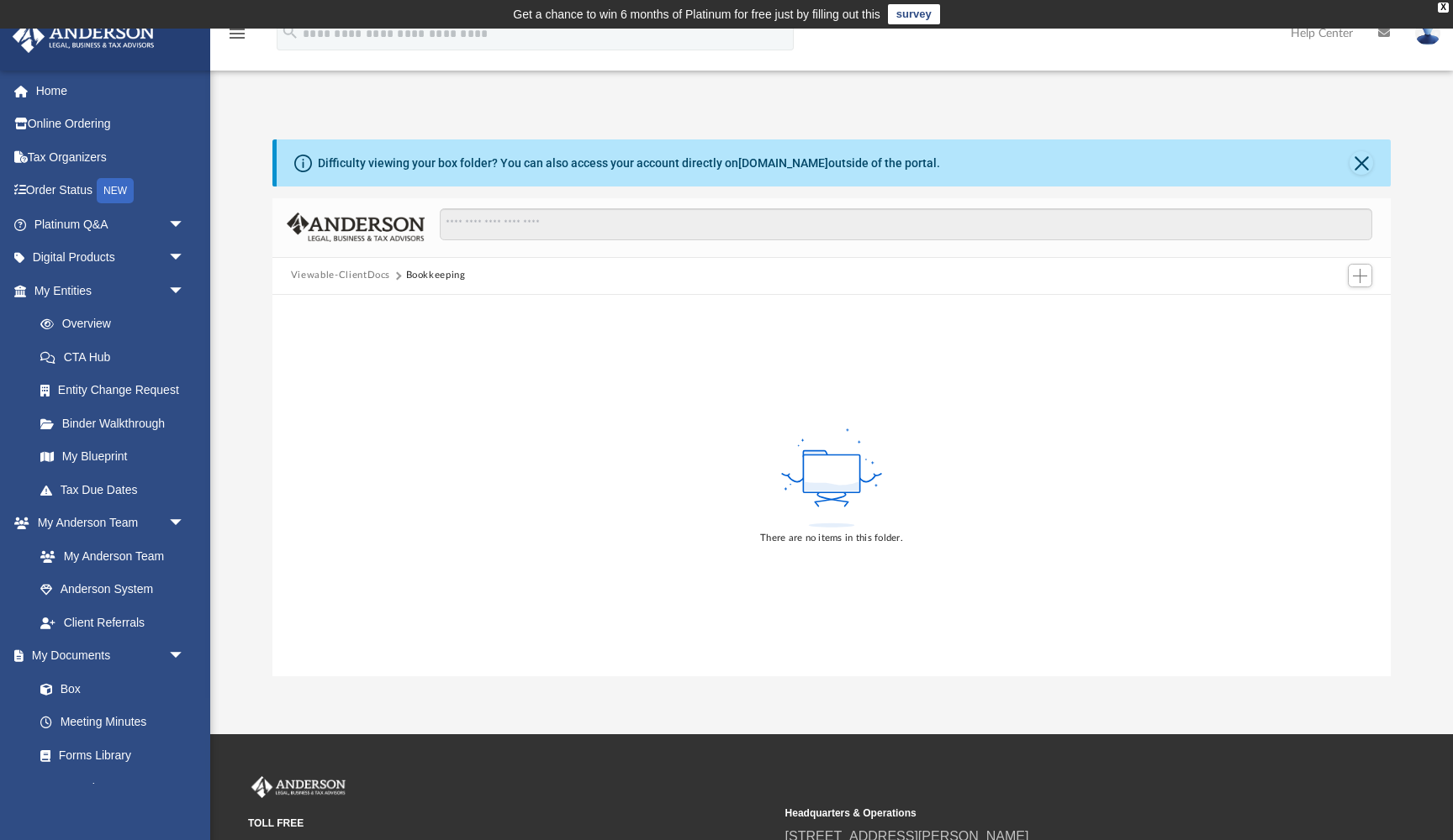
click at [356, 279] on button "Viewable-ClientDocs" at bounding box center [340, 275] width 100 height 15
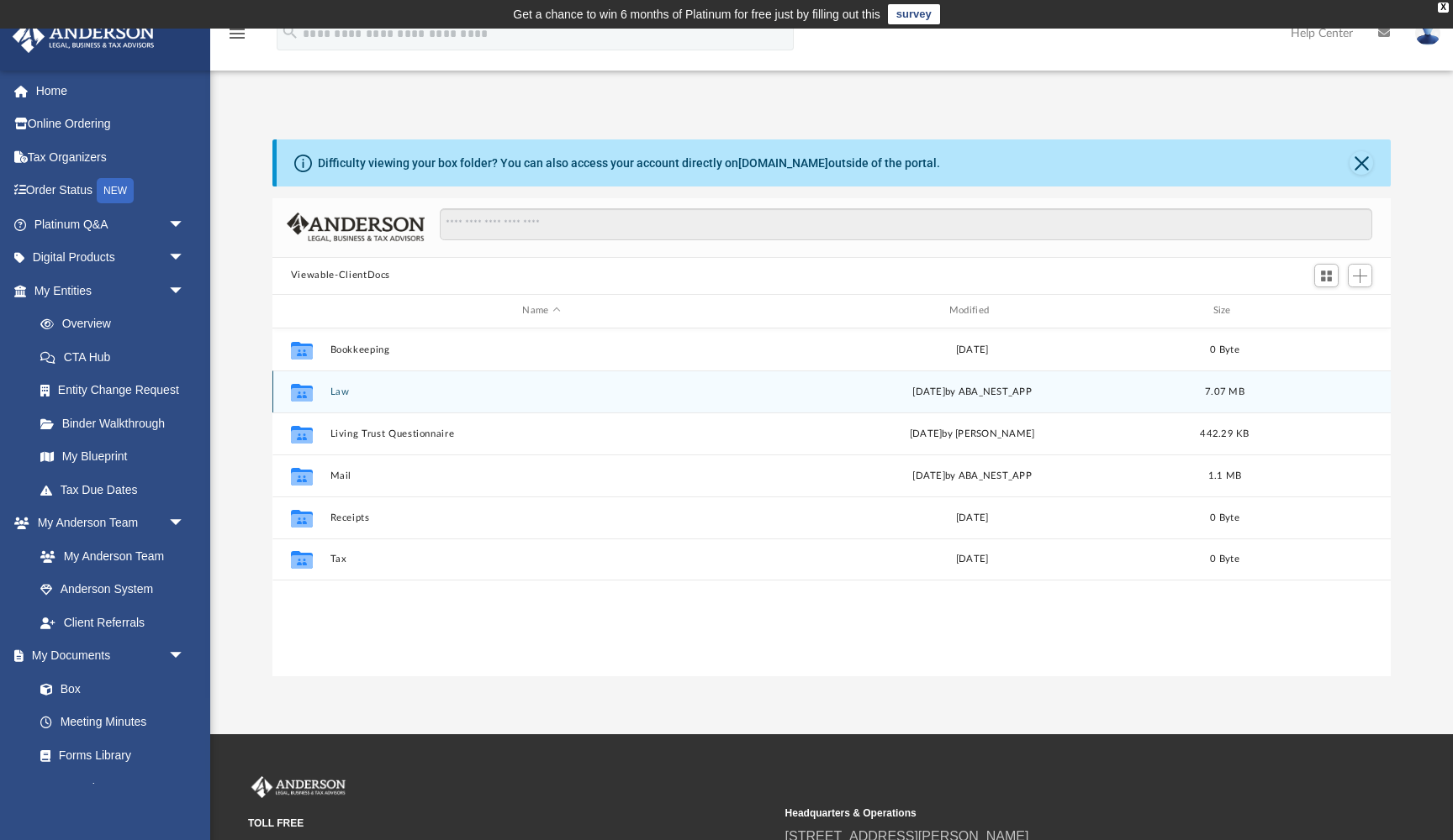
click at [340, 395] on button "Law" at bounding box center [541, 392] width 423 height 11
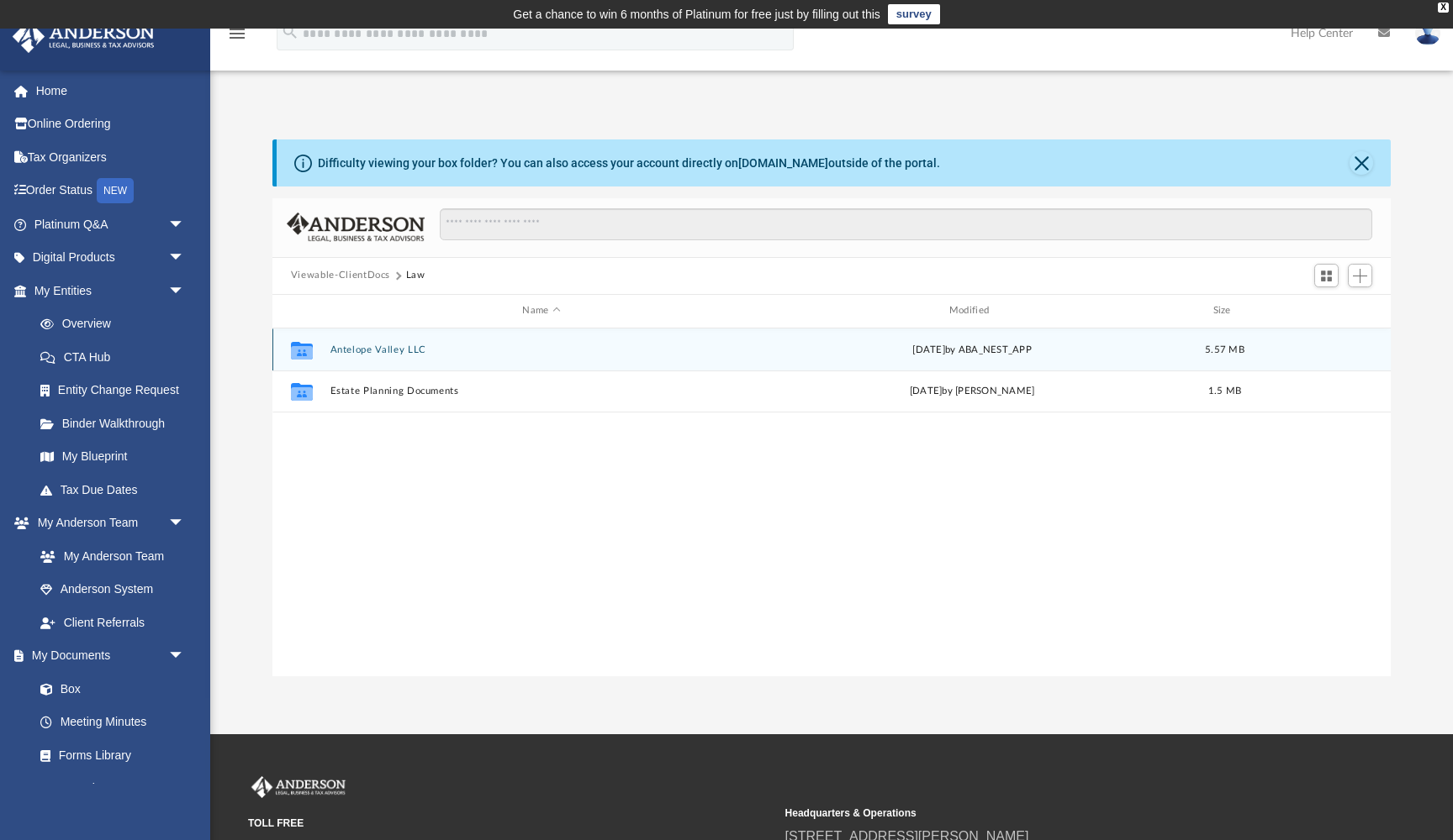
click at [362, 351] on button "Antelope Valley LLC" at bounding box center [541, 350] width 423 height 11
click at [362, 351] on button "Annual Docs" at bounding box center [541, 350] width 423 height 11
click at [362, 351] on button "Antelope Valley LLC - Filed Annual Report 2025.pdf" at bounding box center [541, 349] width 423 height 11
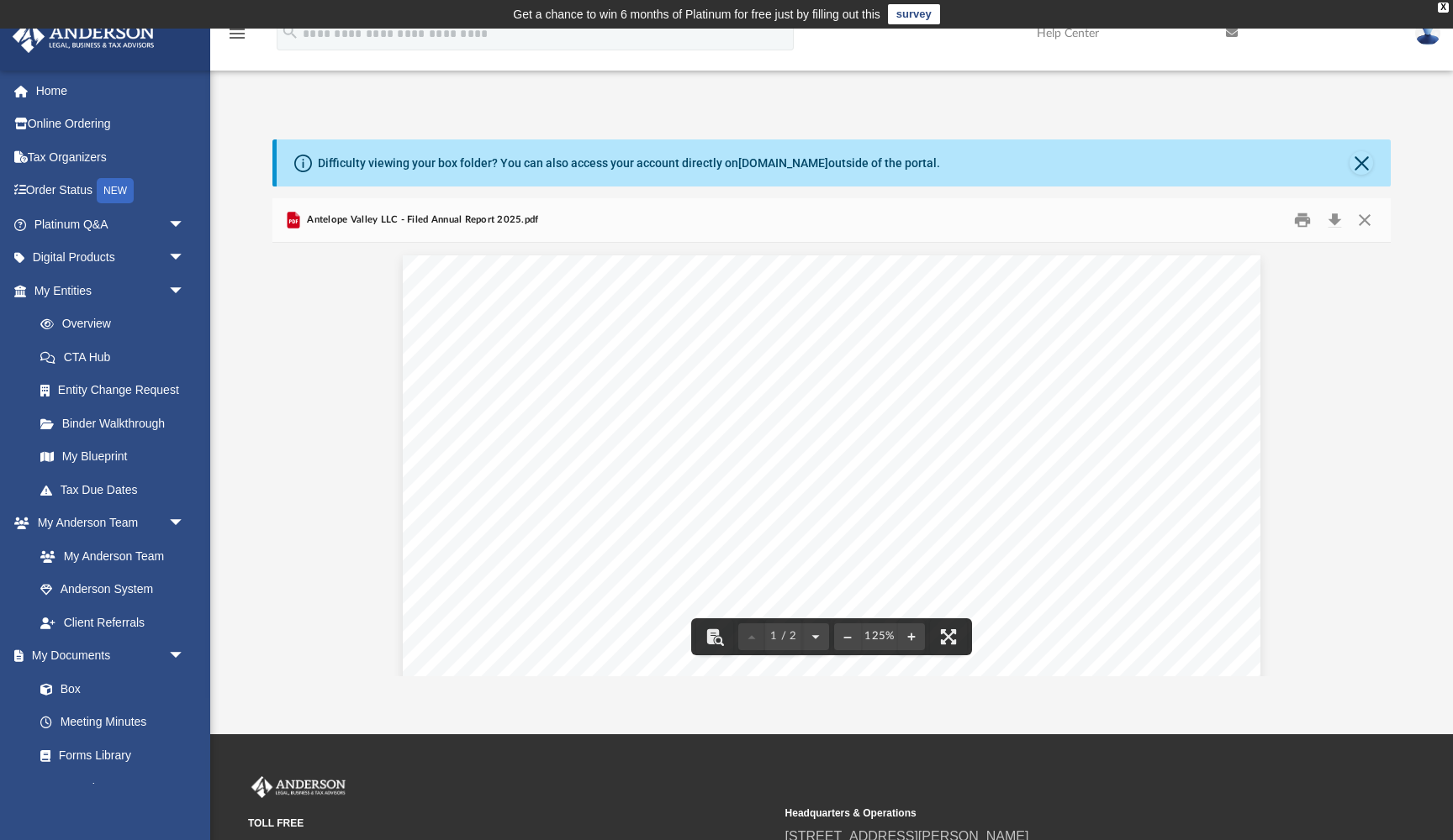
scroll to position [0, 0]
click at [371, 224] on span "Antelope Valley LLC - Filed Annual Report 2025.pdf" at bounding box center [421, 219] width 235 height 15
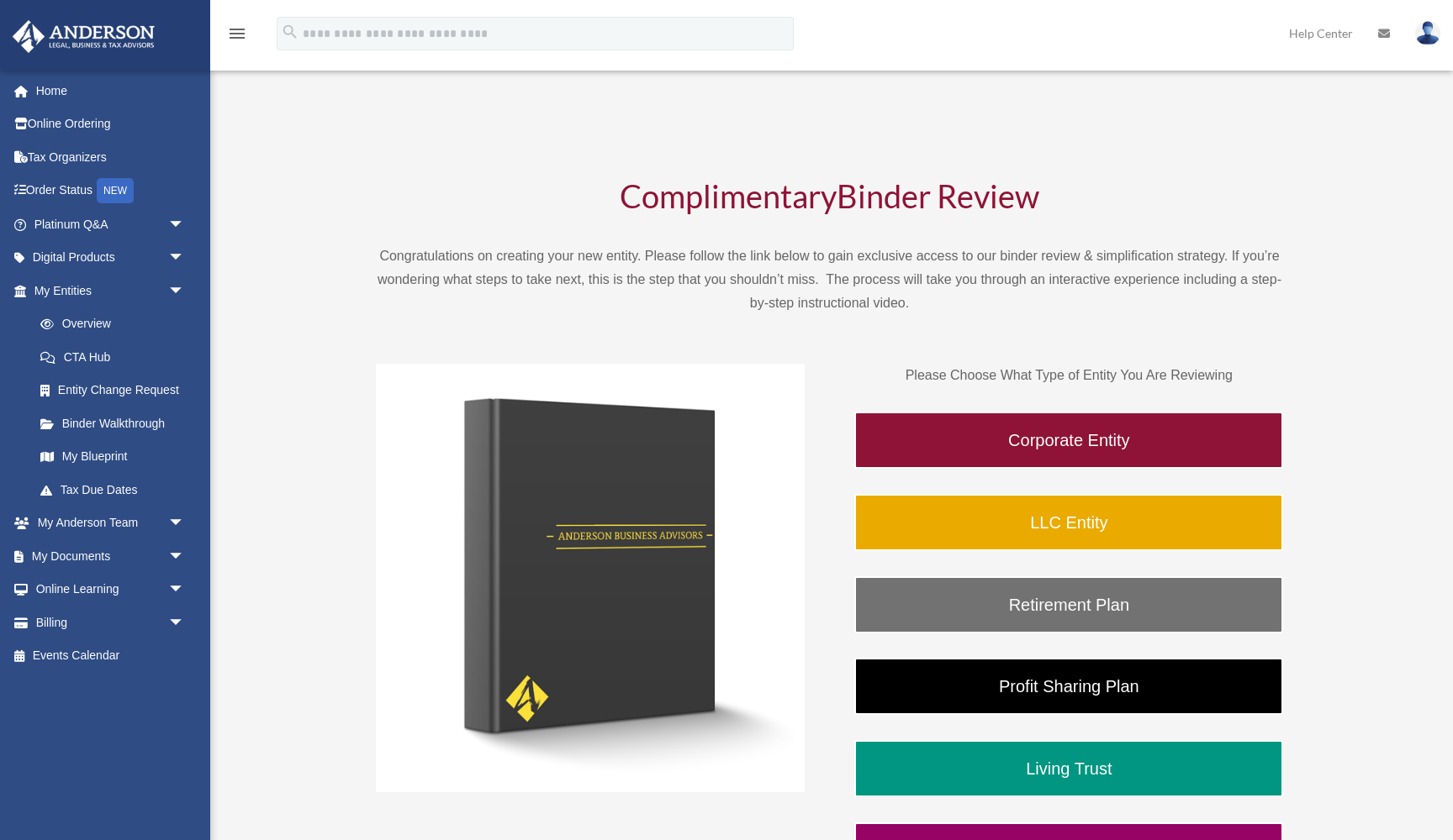
scroll to position [36, 0]
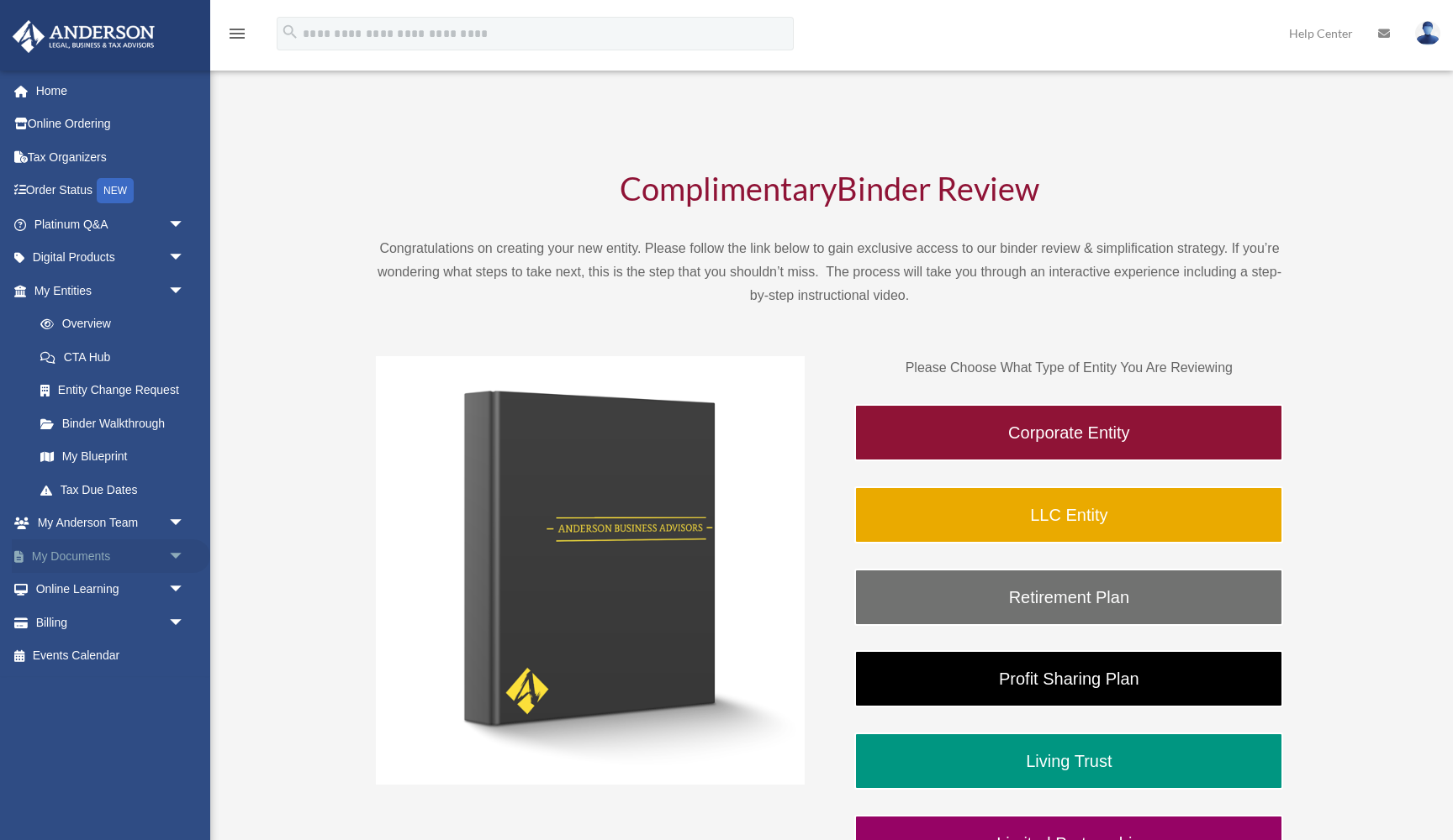
click at [88, 551] on link "My Documents arrow_drop_down" at bounding box center [110, 556] width 198 height 33
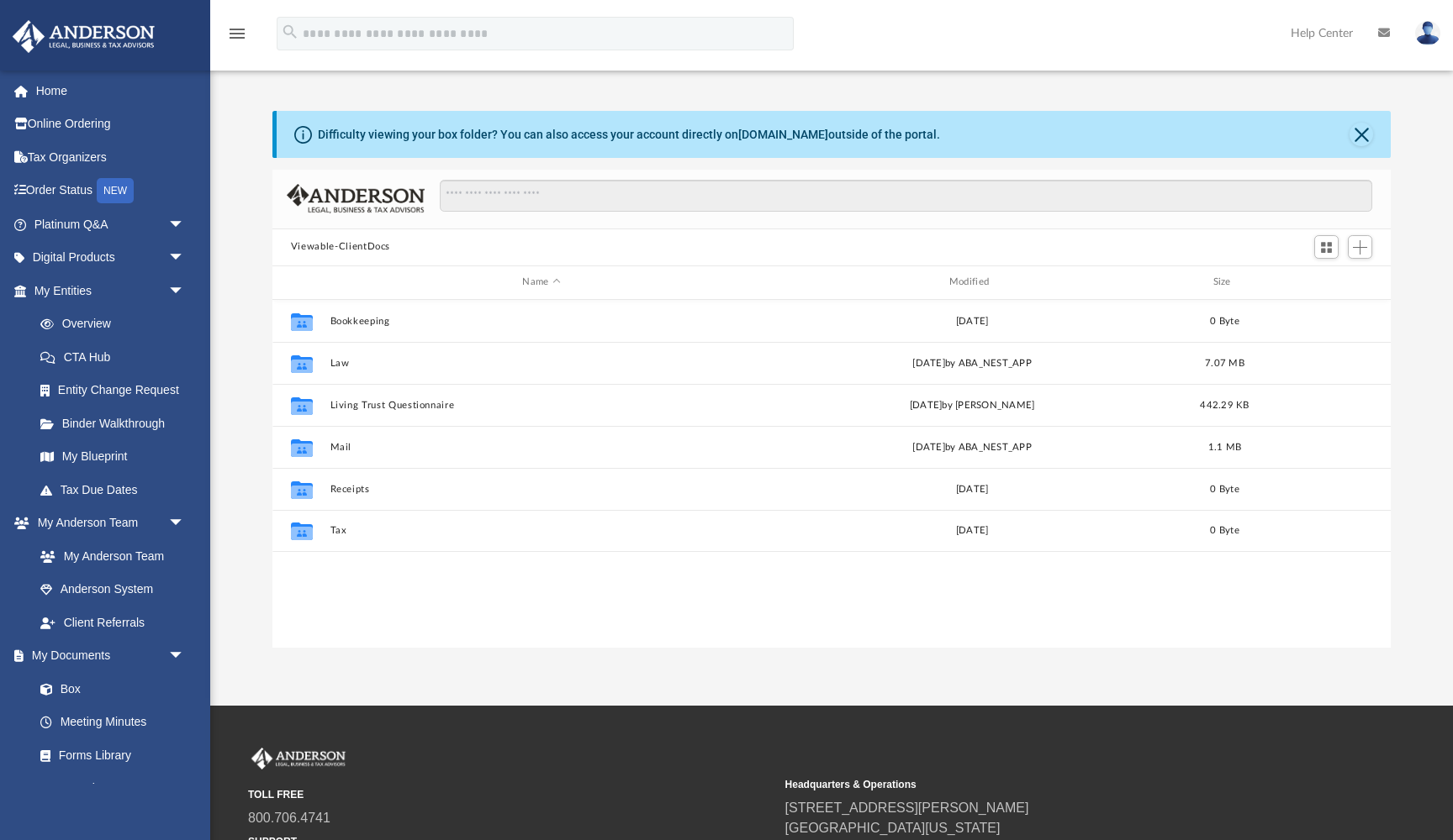
scroll to position [383, 1118]
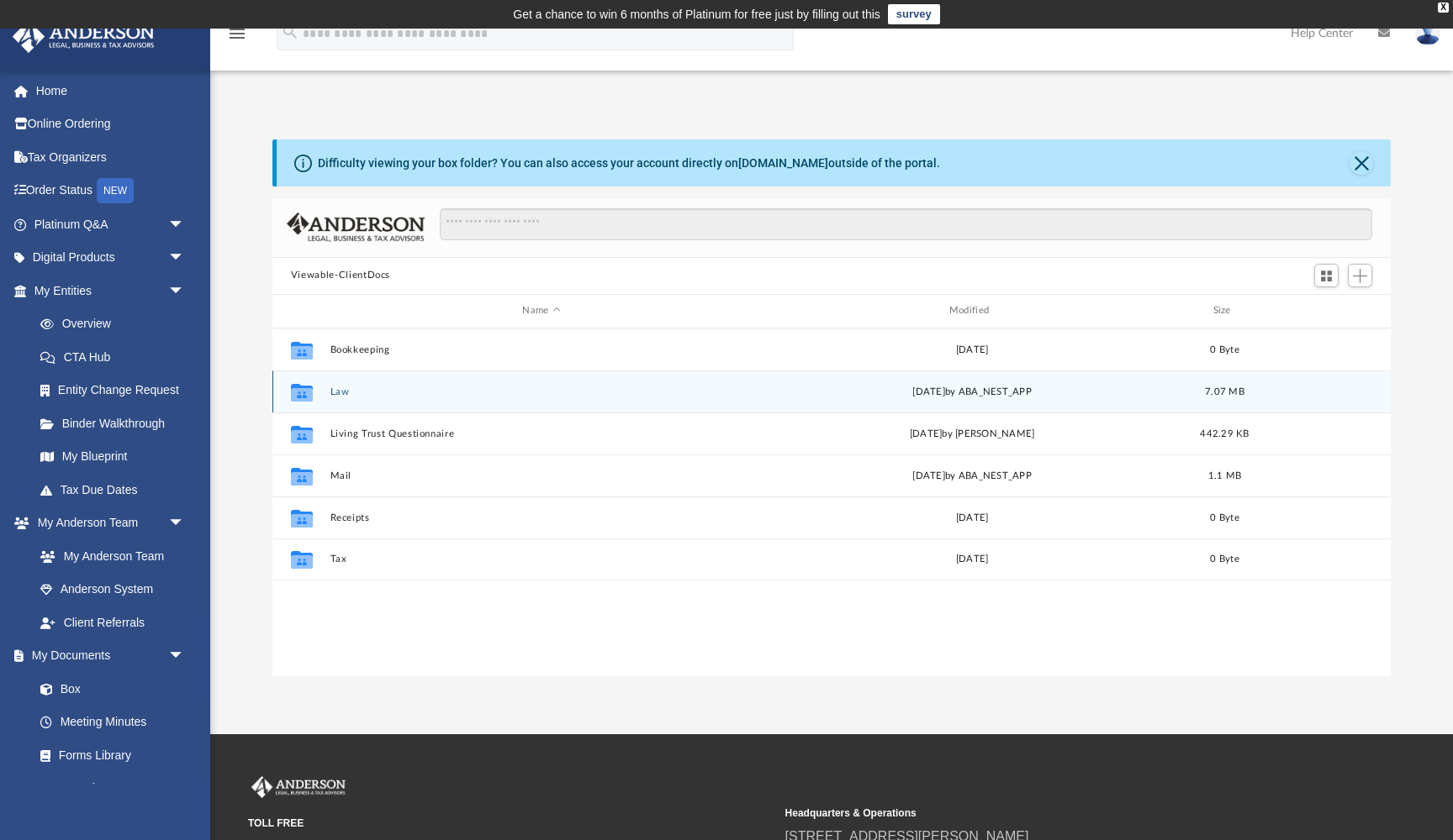
click at [342, 392] on button "Law" at bounding box center [541, 392] width 423 height 11
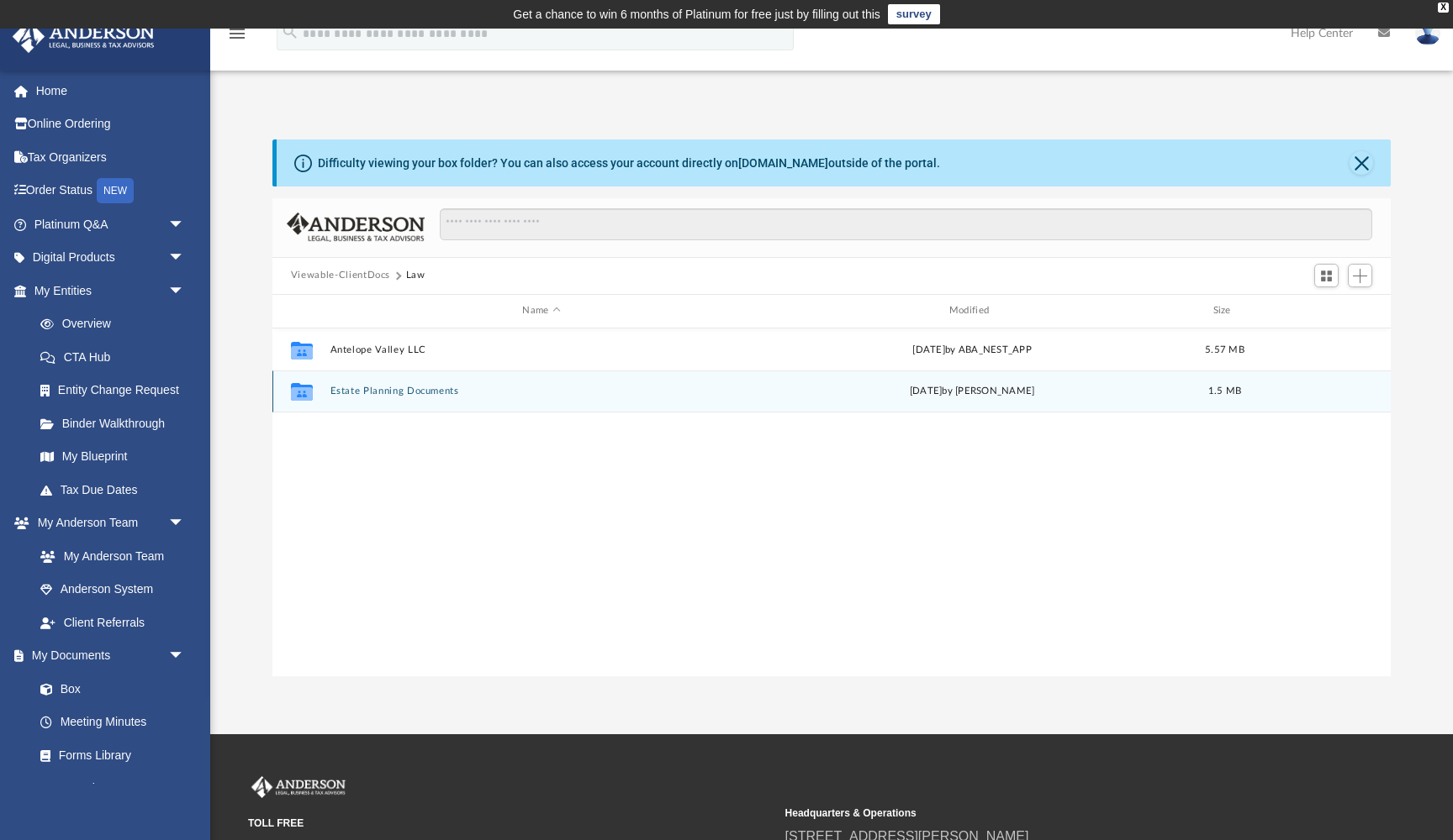
click at [359, 388] on button "Estate Planning Documents" at bounding box center [541, 391] width 423 height 11
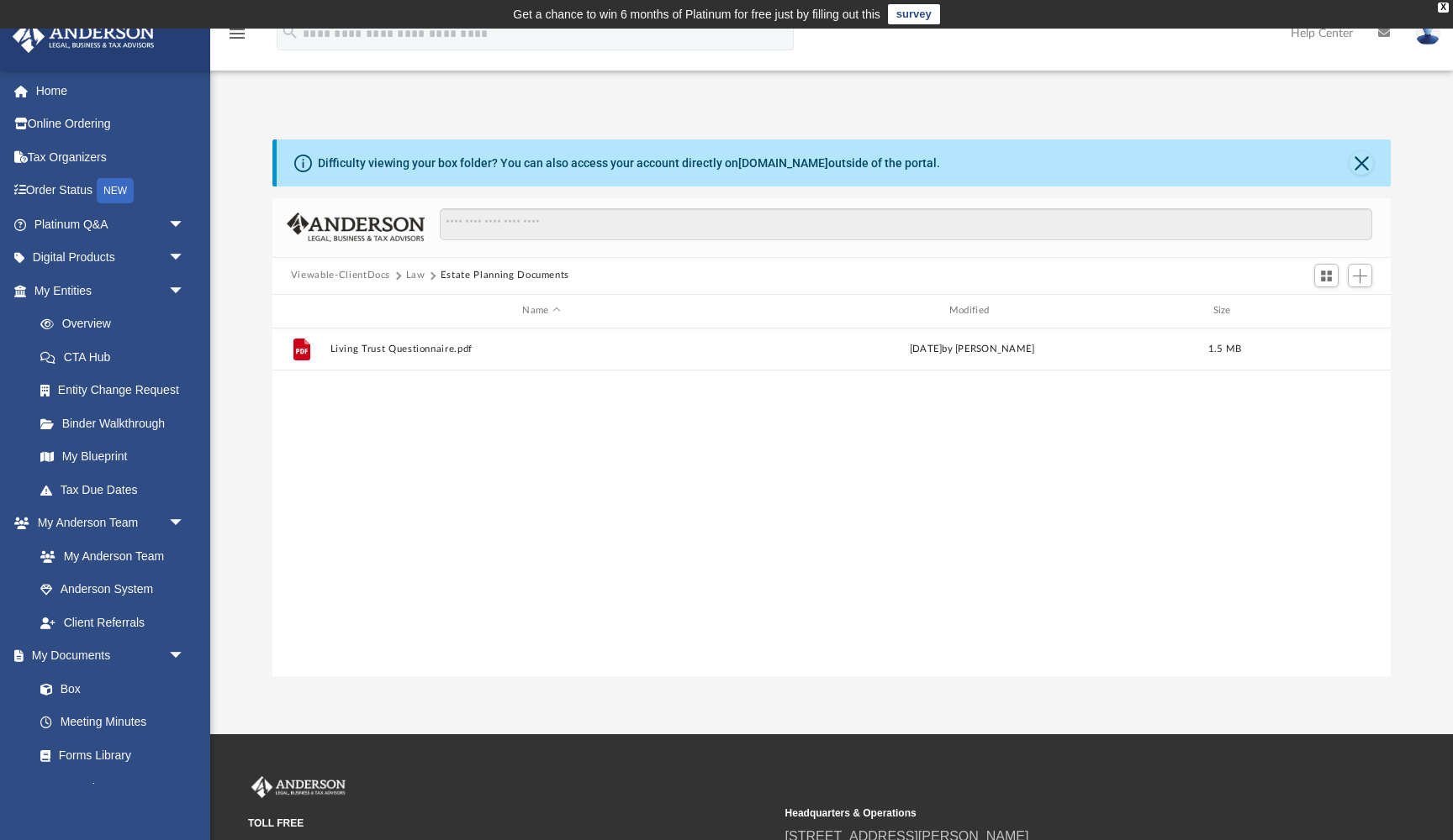
click at [406, 272] on button "Law" at bounding box center [416, 275] width 19 height 15
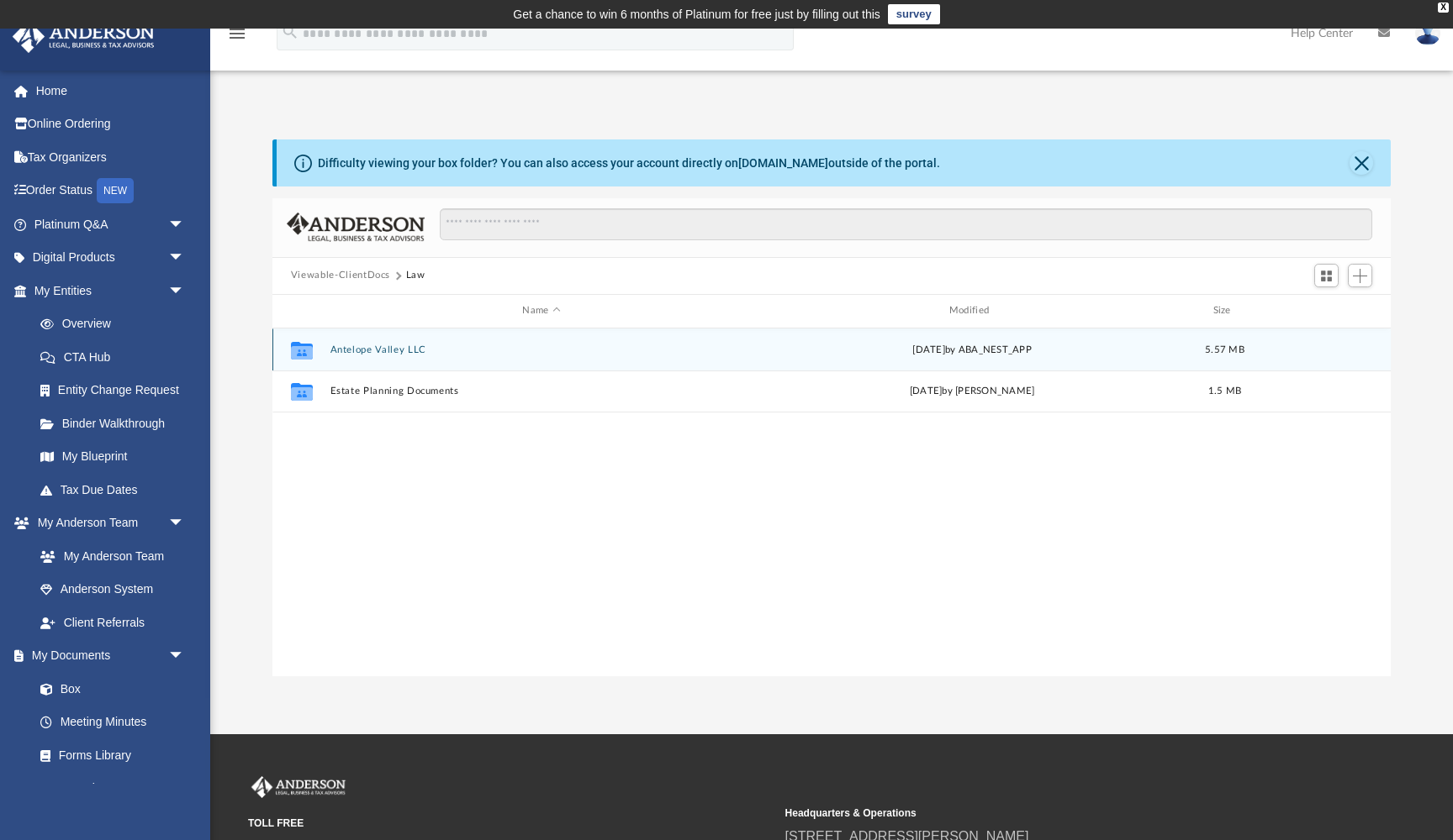
click at [391, 365] on div "Collaborated Folder Antelope Valley LLC [DATE] by ABA_NEST_APP 5.57 MB" at bounding box center [831, 350] width 1118 height 42
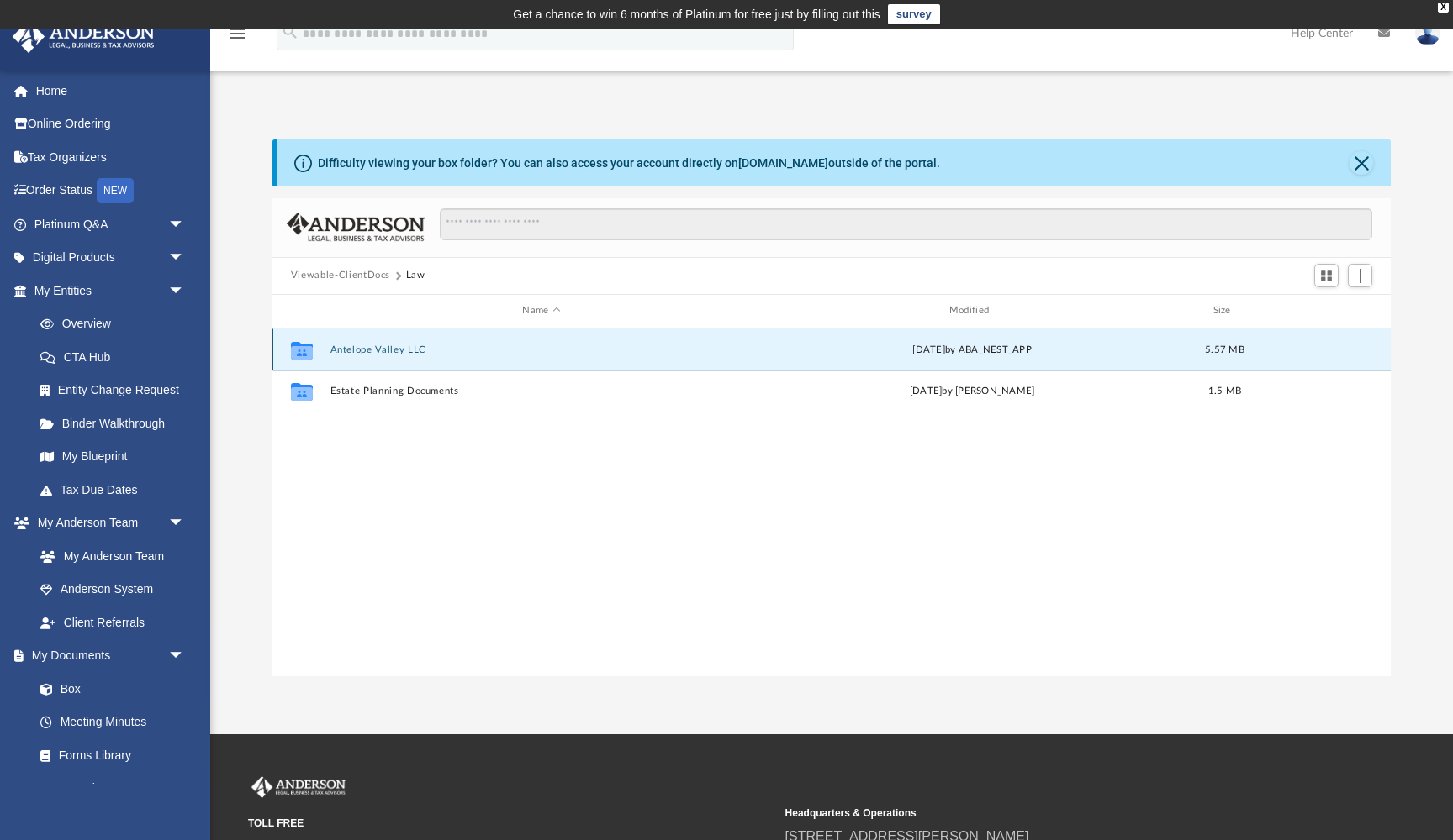
click at [391, 351] on button "Antelope Valley LLC" at bounding box center [541, 350] width 423 height 11
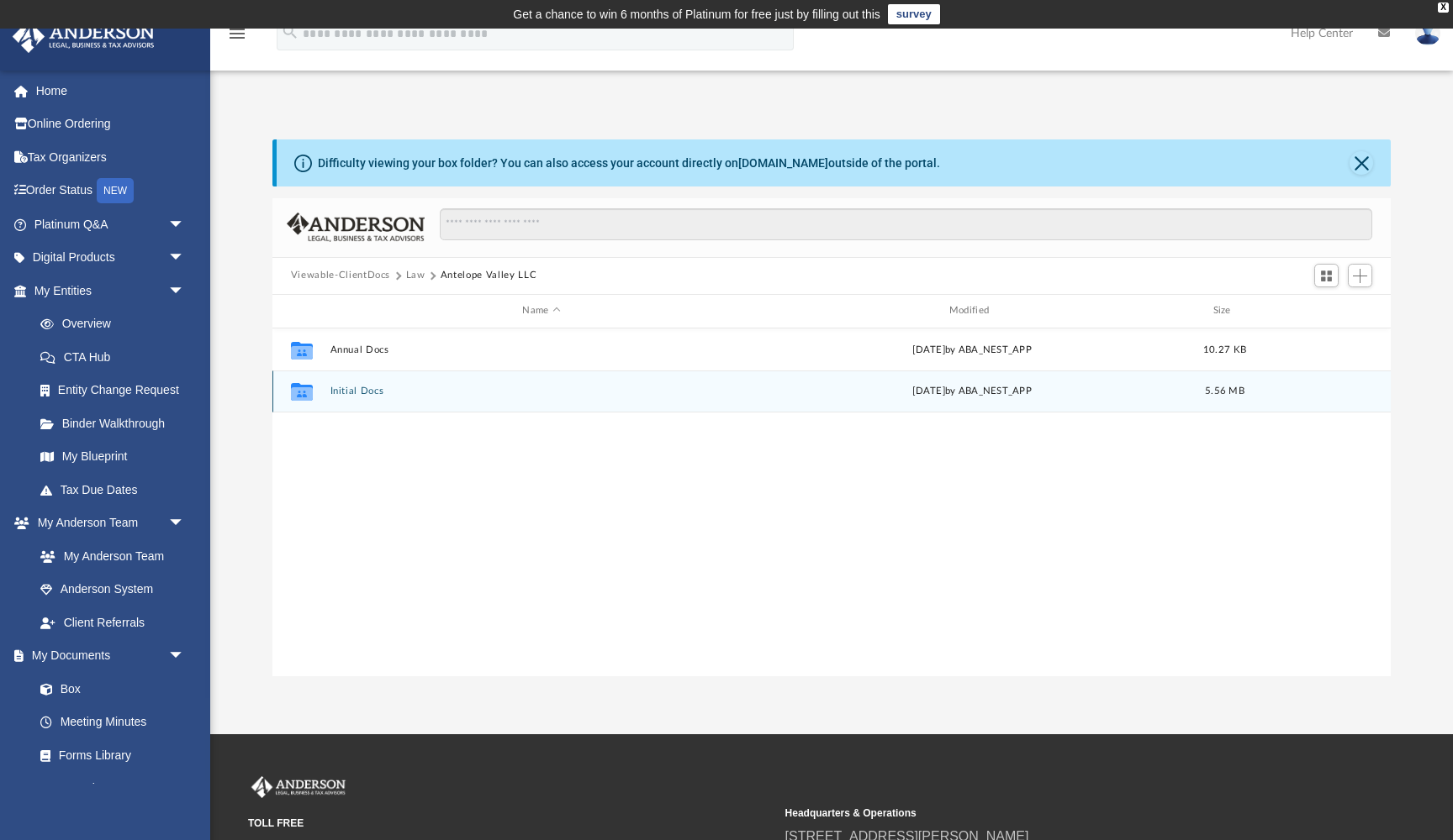
click at [375, 391] on button "Initial Docs" at bounding box center [541, 391] width 423 height 11
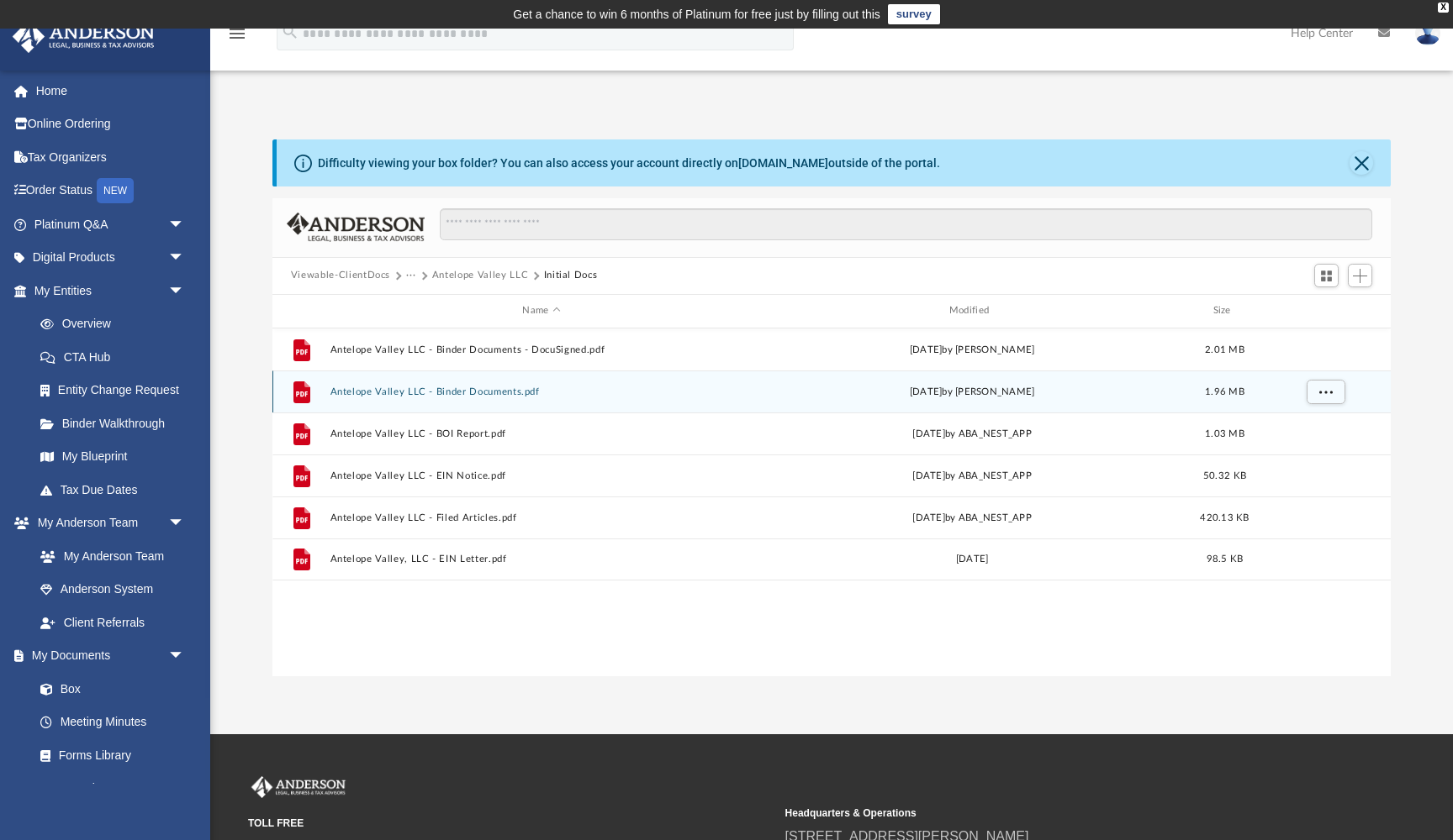
click at [391, 388] on button "Antelope Valley LLC - Binder Documents.pdf" at bounding box center [541, 392] width 423 height 11
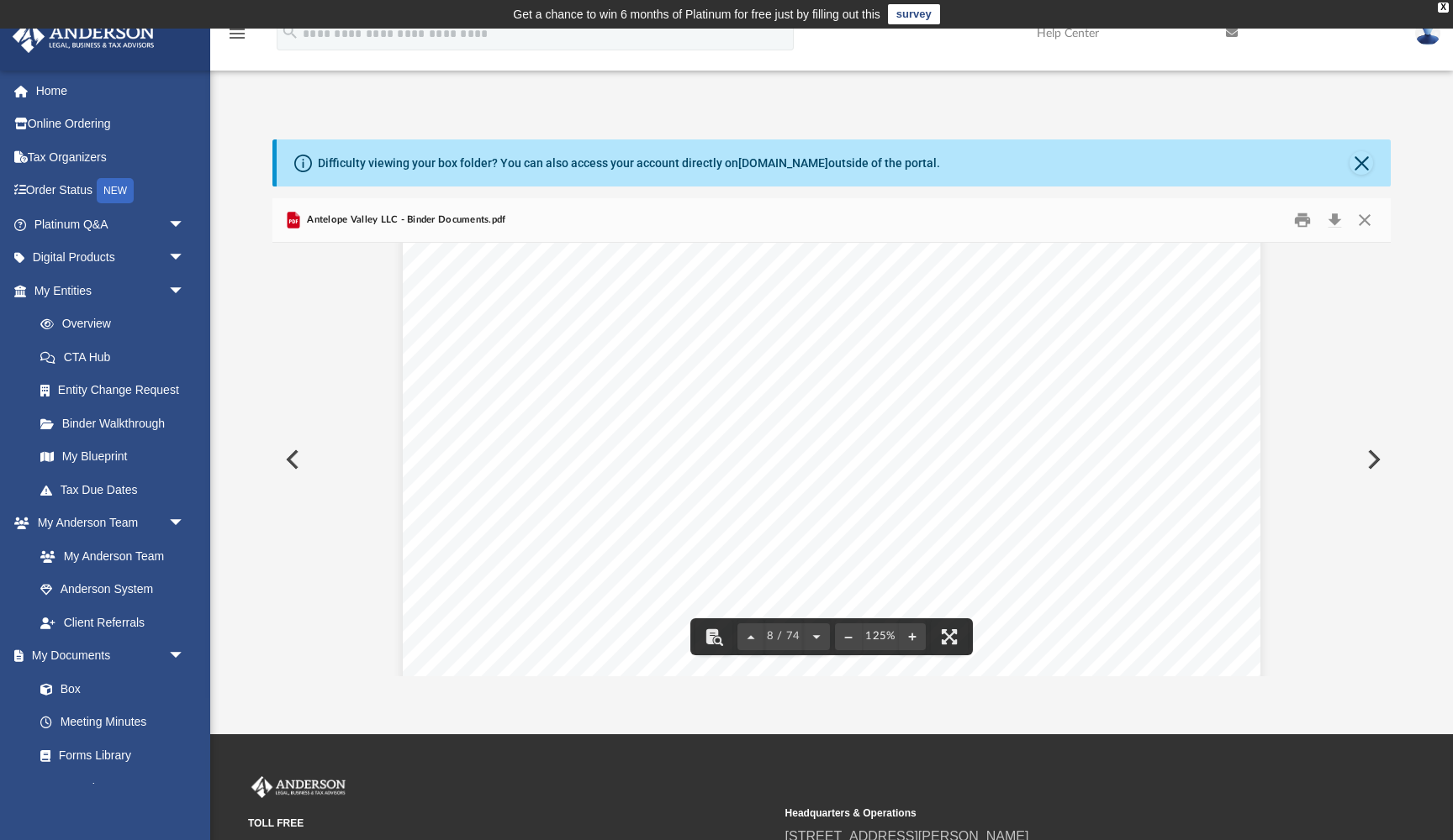
scroll to position [8559, 0]
click at [1331, 217] on button "Download" at bounding box center [1334, 220] width 30 height 26
